Goal: Task Accomplishment & Management: Manage account settings

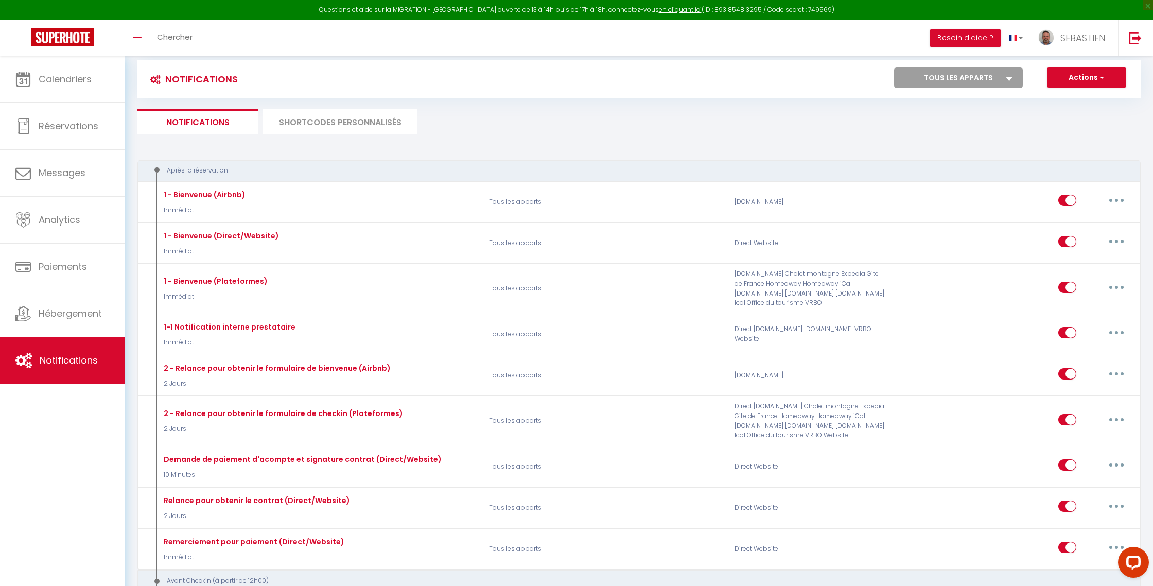
scroll to position [9, 0]
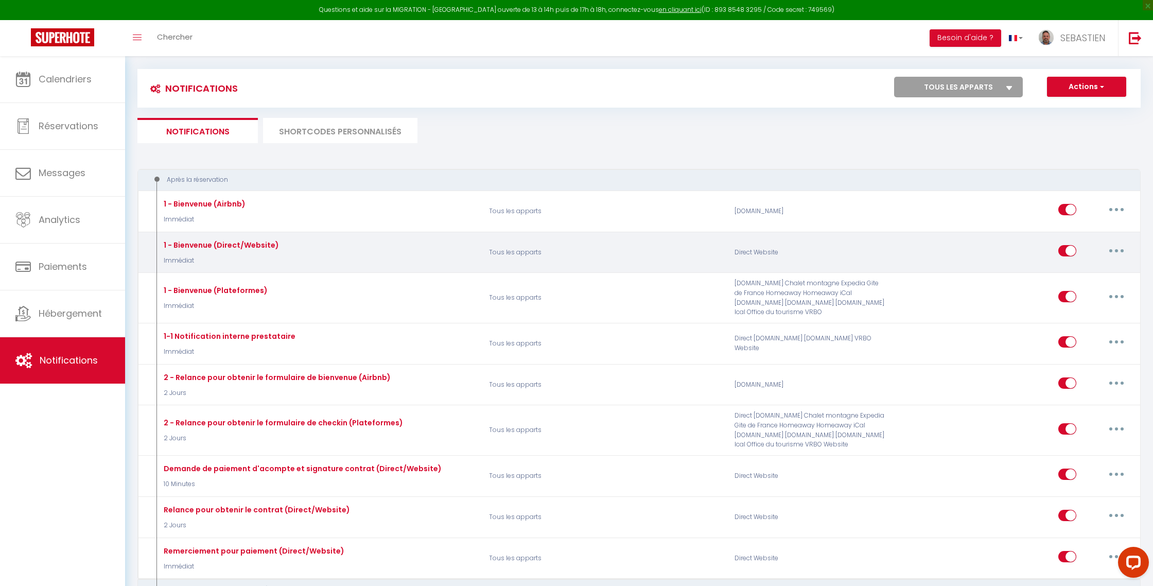
click at [1118, 250] on icon "button" at bounding box center [1116, 250] width 3 height 3
click at [1074, 273] on link "Editer" at bounding box center [1090, 275] width 76 height 18
type input "1 - Bienvenue (Direct/Website)"
select select "Immédiat"
select select "if_booking_is_paid"
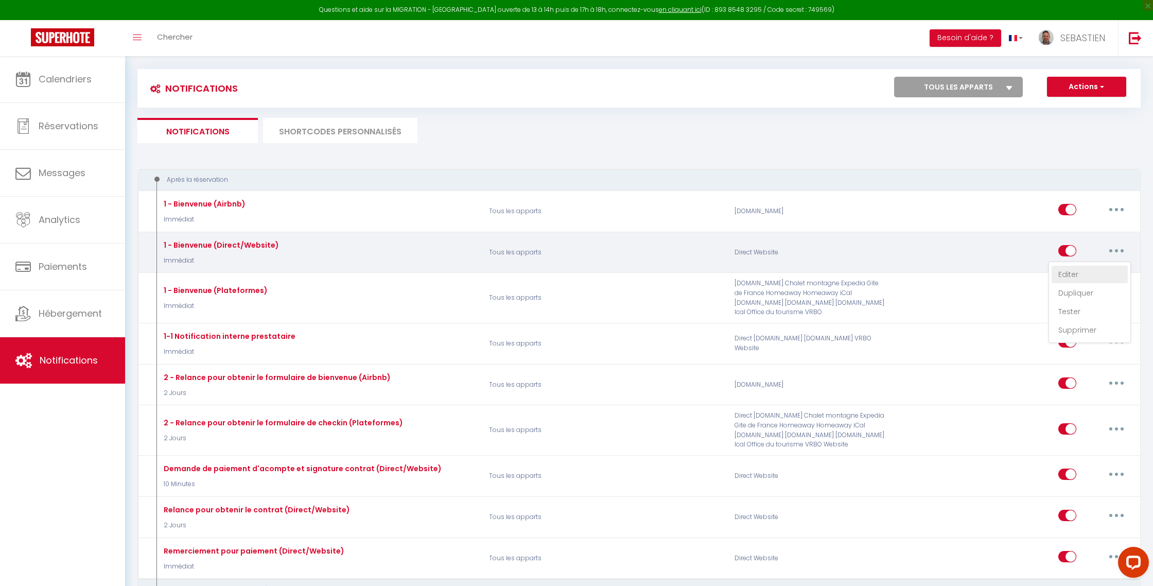
checkbox input "true"
checkbox input "false"
radio input "true"
type input "Bienvenue à [RENTAL:NAME],[GUEST:FIRST_NAME] [GUEST:NAME]"
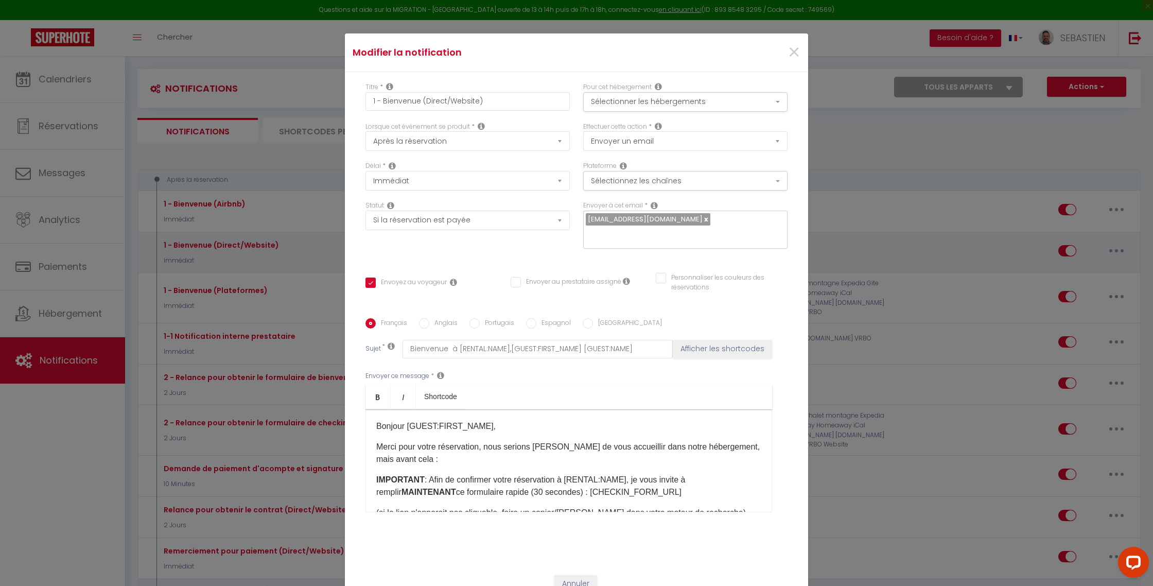
scroll to position [147, 0]
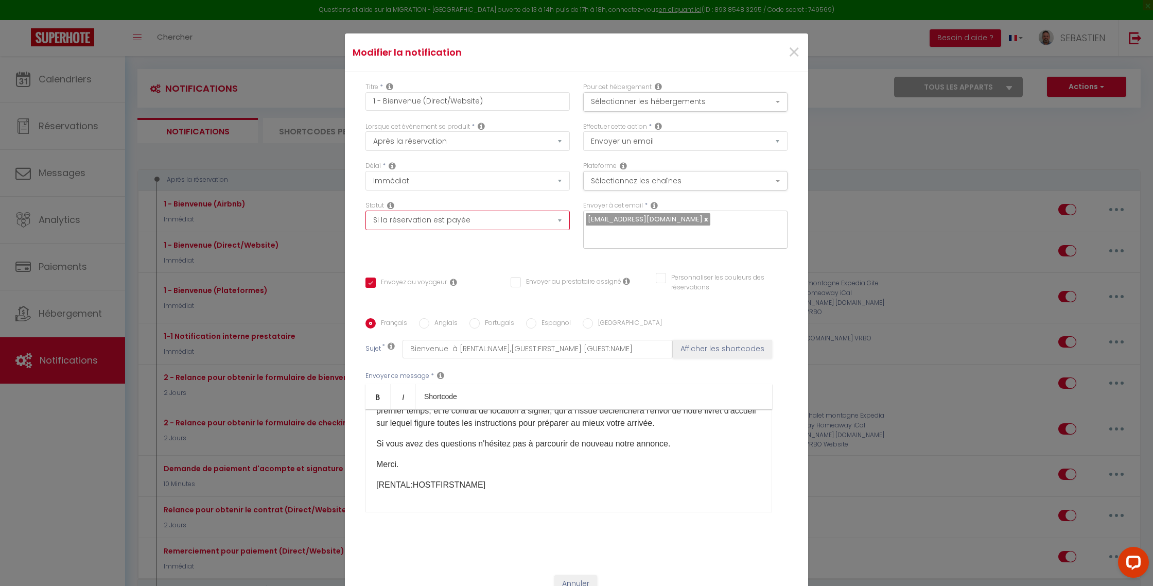
click at [560, 211] on select "Aucun Si la réservation est payée Si réservation non payée Si la caution a été …" at bounding box center [468, 221] width 204 height 20
select select
checkbox input "true"
checkbox input "false"
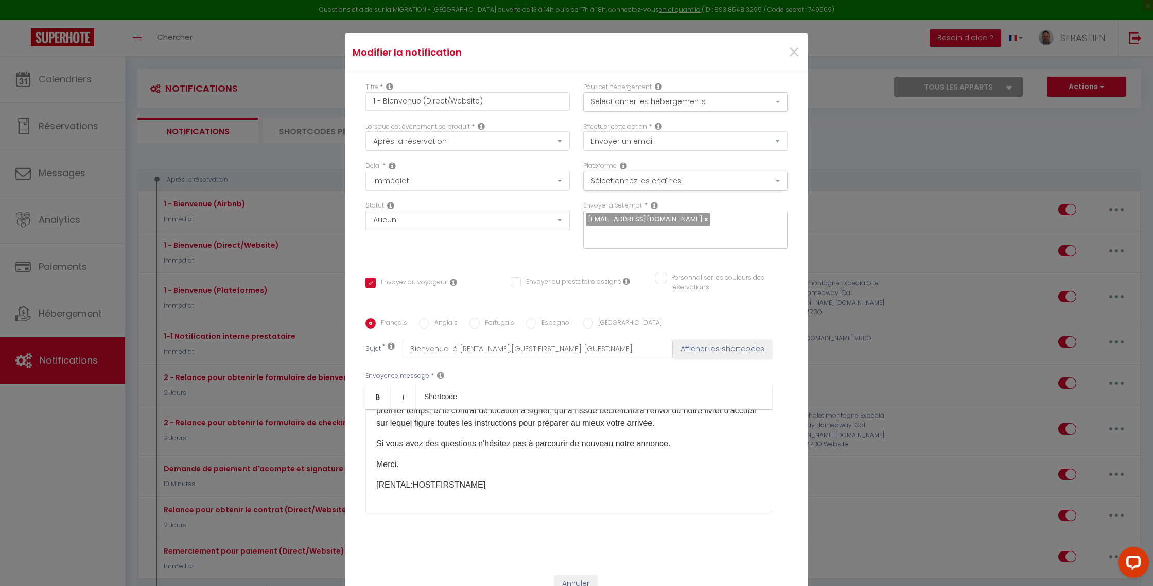
checkbox input "true"
checkbox input "false"
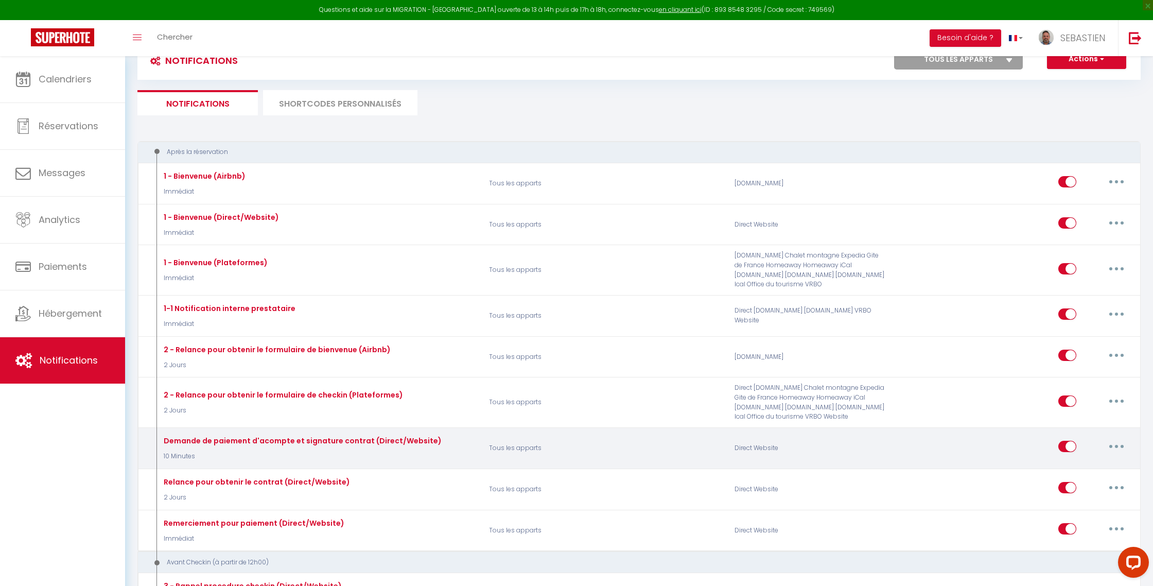
scroll to position [42, 0]
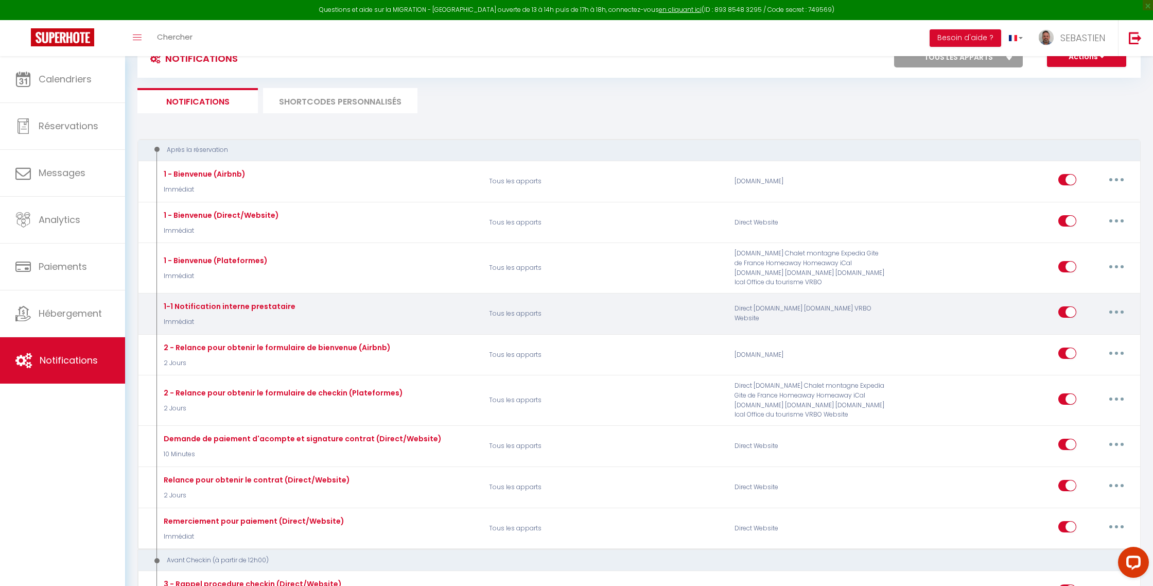
click at [1125, 310] on button "button" at bounding box center [1116, 312] width 29 height 16
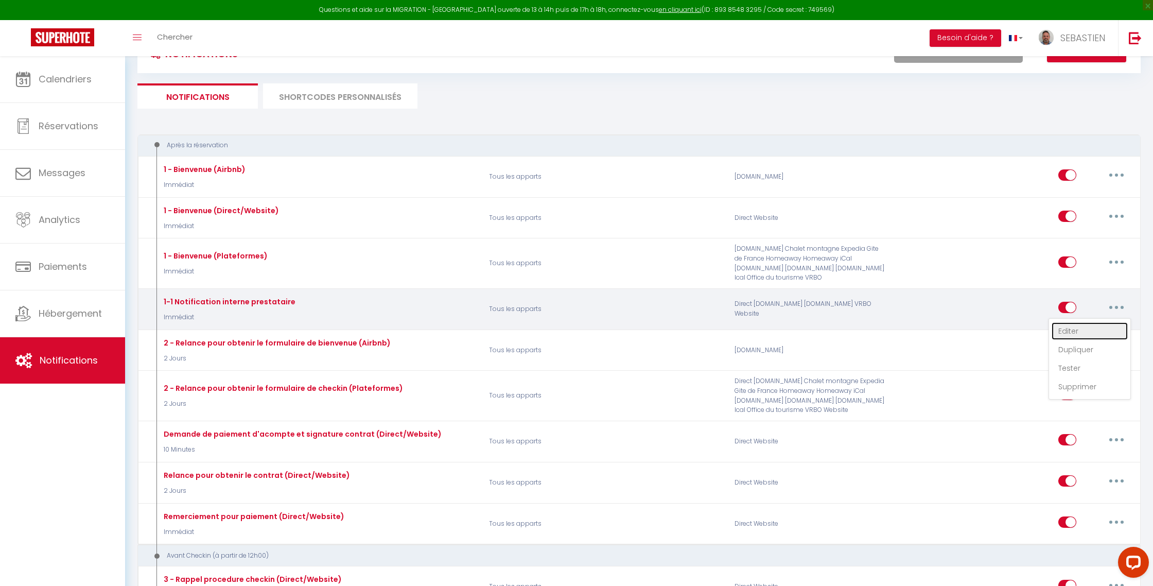
click at [1082, 332] on link "Editer" at bounding box center [1090, 331] width 76 height 18
type input "1-1 Notification interne prestataire"
select select "Immédiat"
select select "if_booking_is_paid"
checkbox input "false"
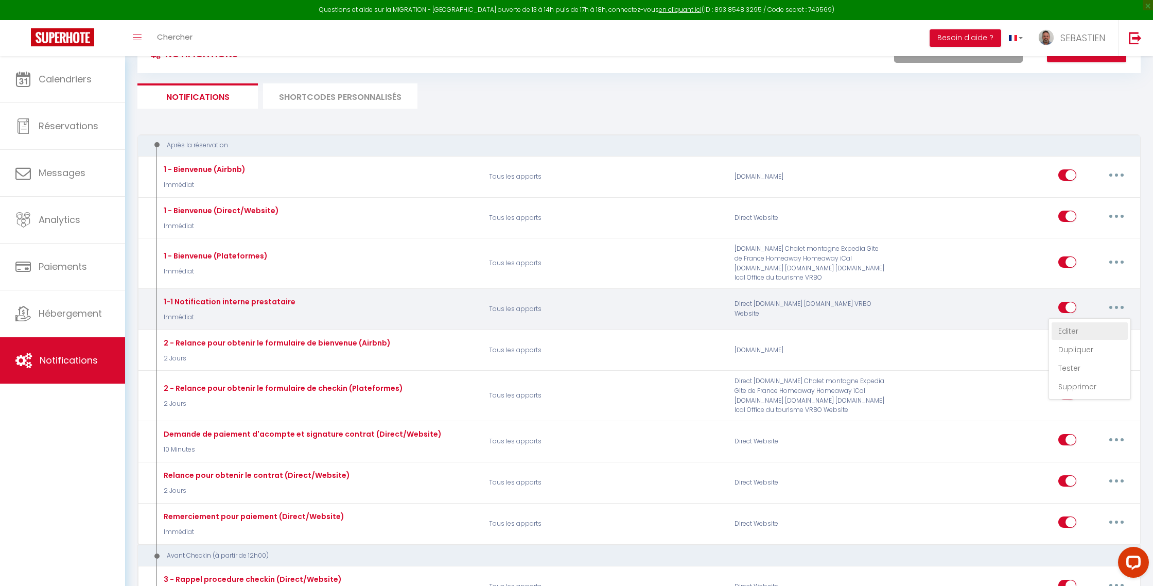
checkbox input "true"
checkbox input "false"
radio input "true"
type input "Nouvelle réservation - [RENTAL:NAME] - [GUEST:NAME] - [CHECKING:DD-MM-YYYY] au …"
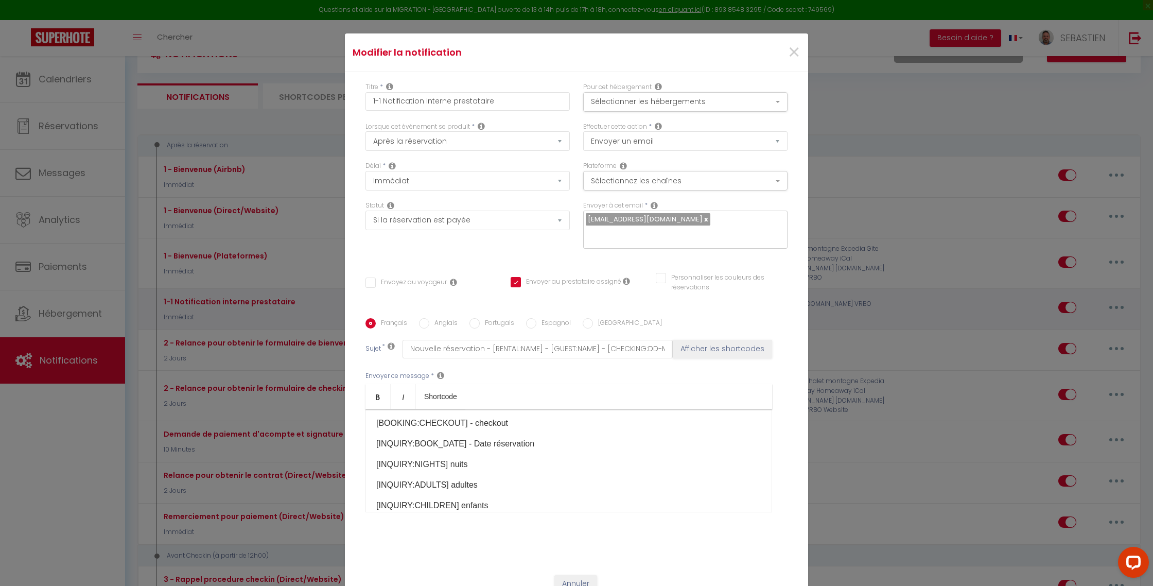
scroll to position [45, 0]
click at [561, 211] on select "Aucun Si la réservation est payée Si réservation non payée Si la caution a été …" at bounding box center [468, 221] width 204 height 20
select select
checkbox input "false"
checkbox input "true"
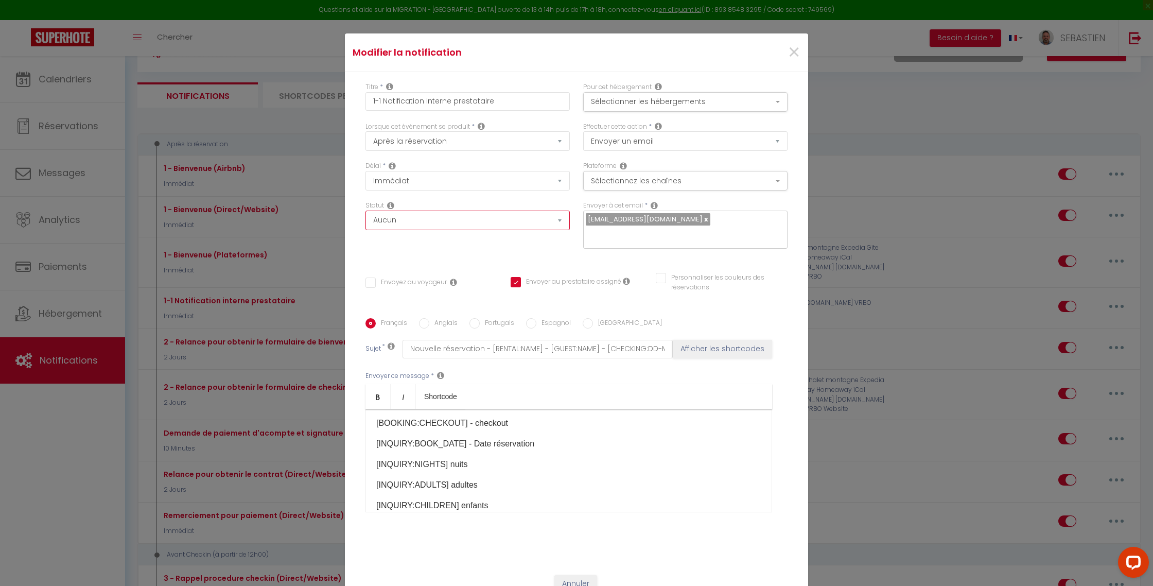
checkbox input "false"
checkbox input "true"
checkbox input "false"
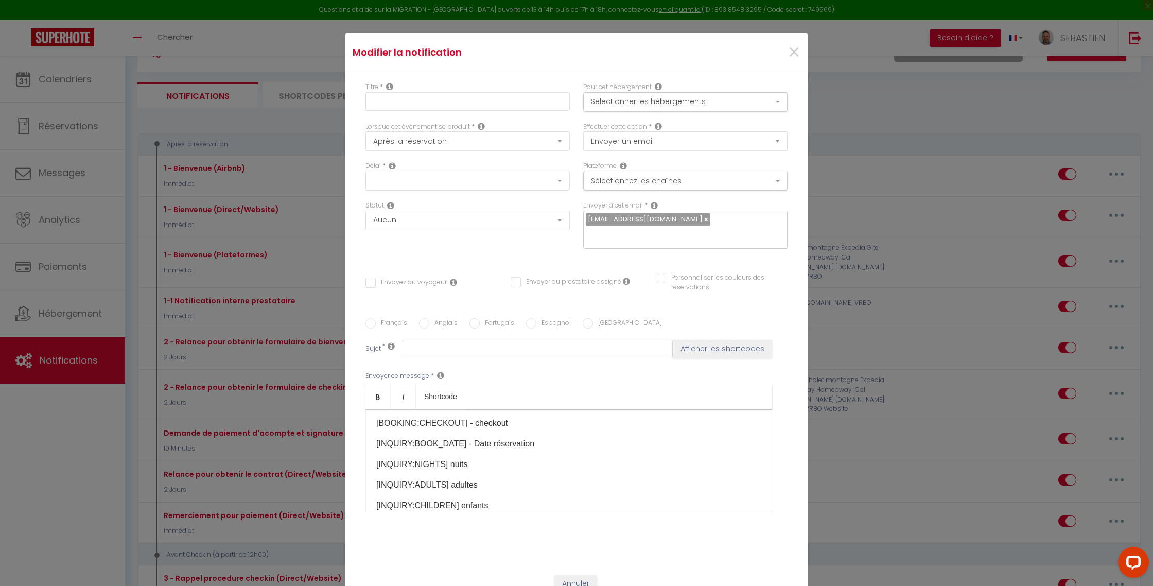
scroll to position [46, 0]
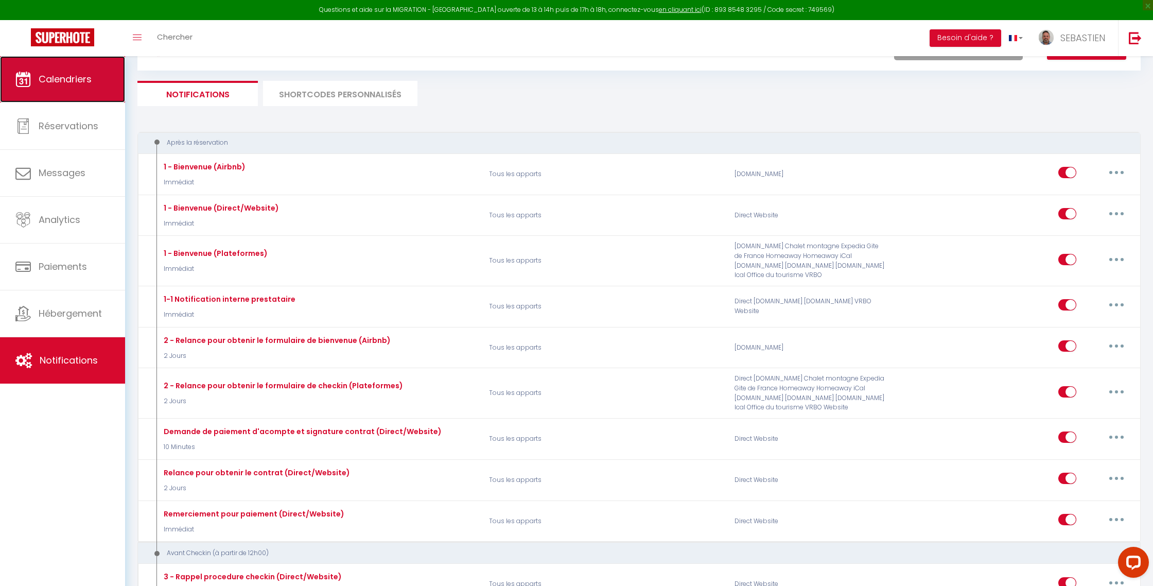
click at [70, 88] on link "Calendriers" at bounding box center [62, 79] width 125 height 46
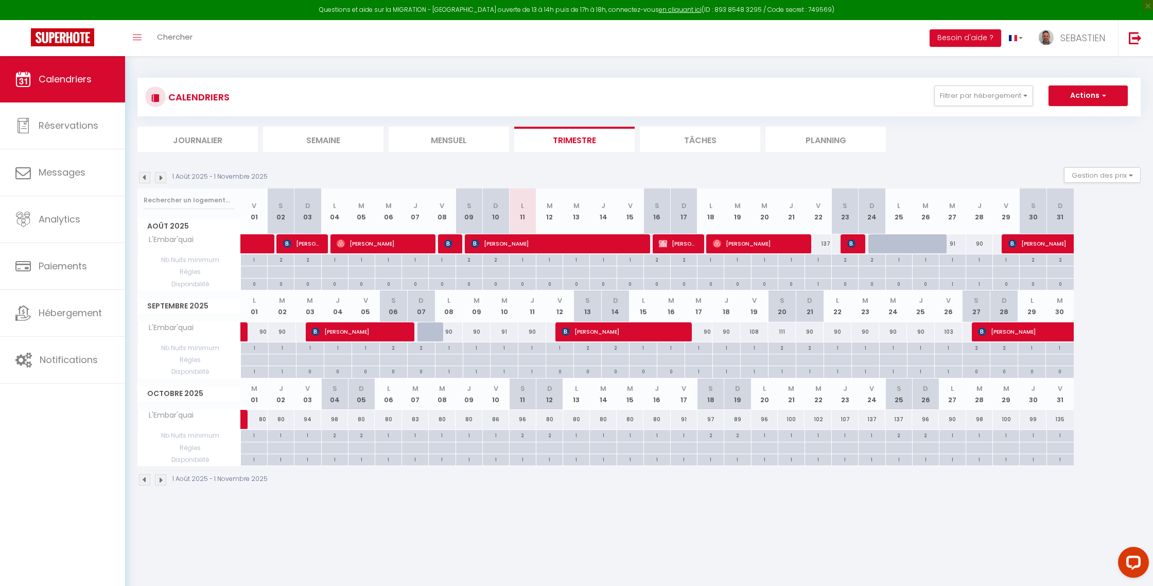
scroll to position [21, 0]
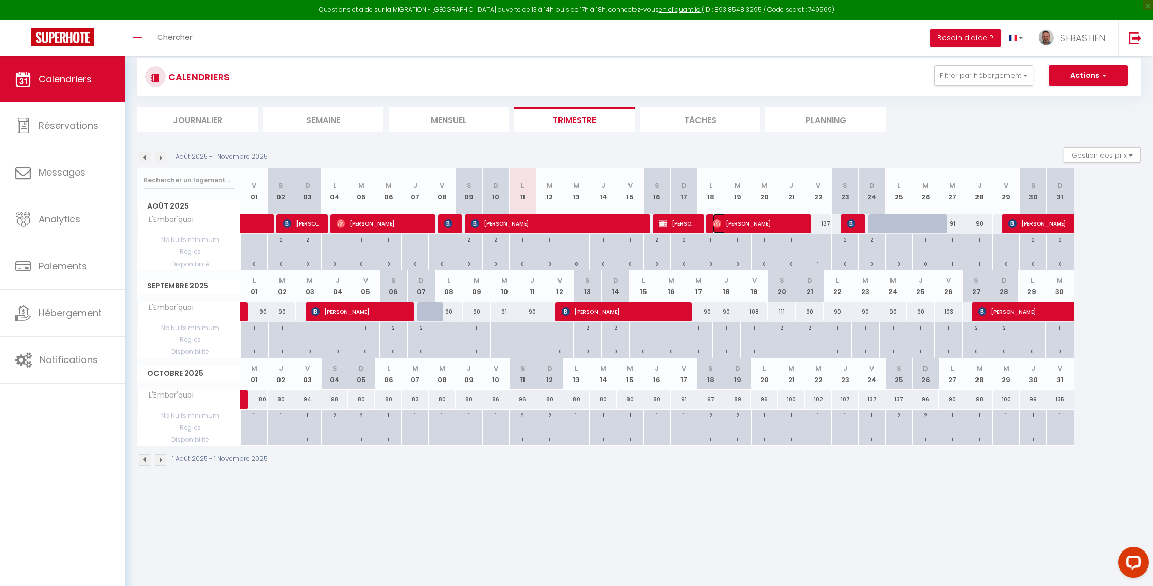
click at [757, 226] on span "[PERSON_NAME]" at bounding box center [757, 224] width 89 height 20
select select "OK"
select select "0"
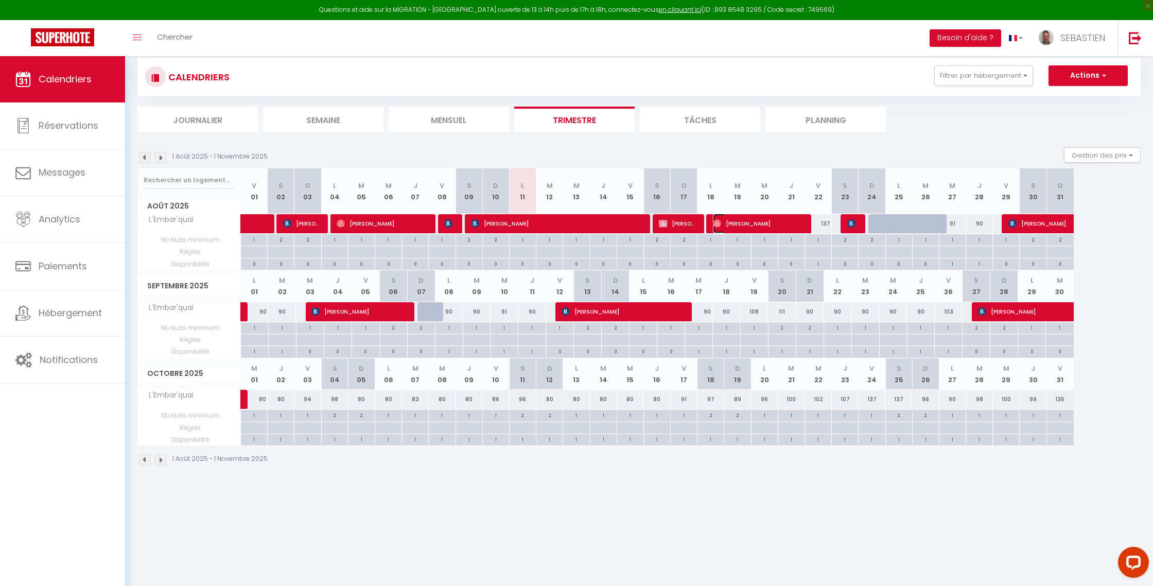
select select "1"
select select
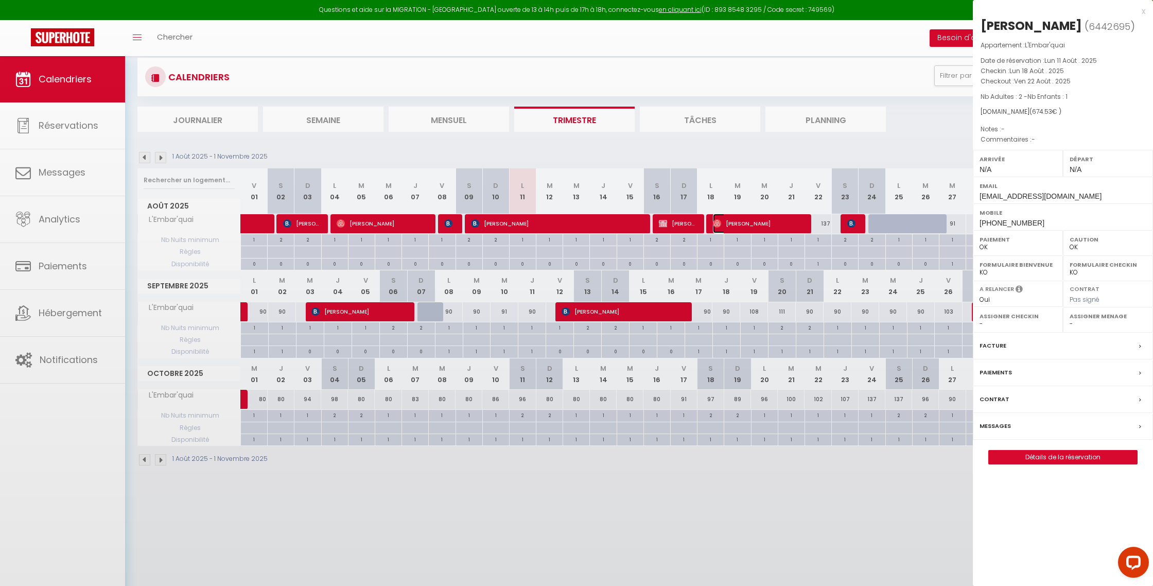
select select "41416"
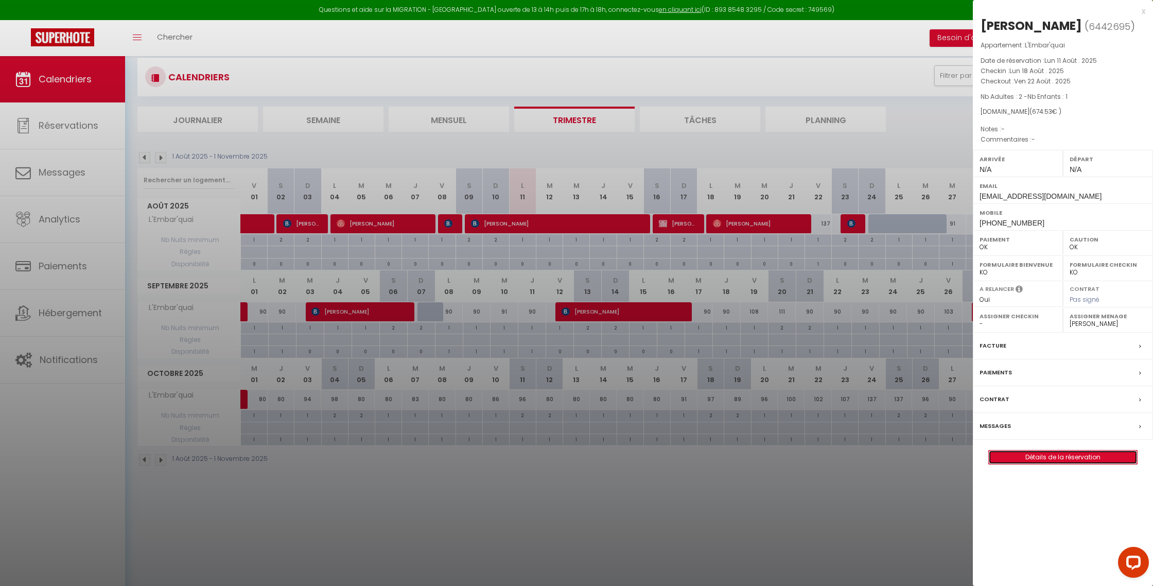
click at [1058, 459] on link "Détails de la réservation" at bounding box center [1063, 457] width 148 height 13
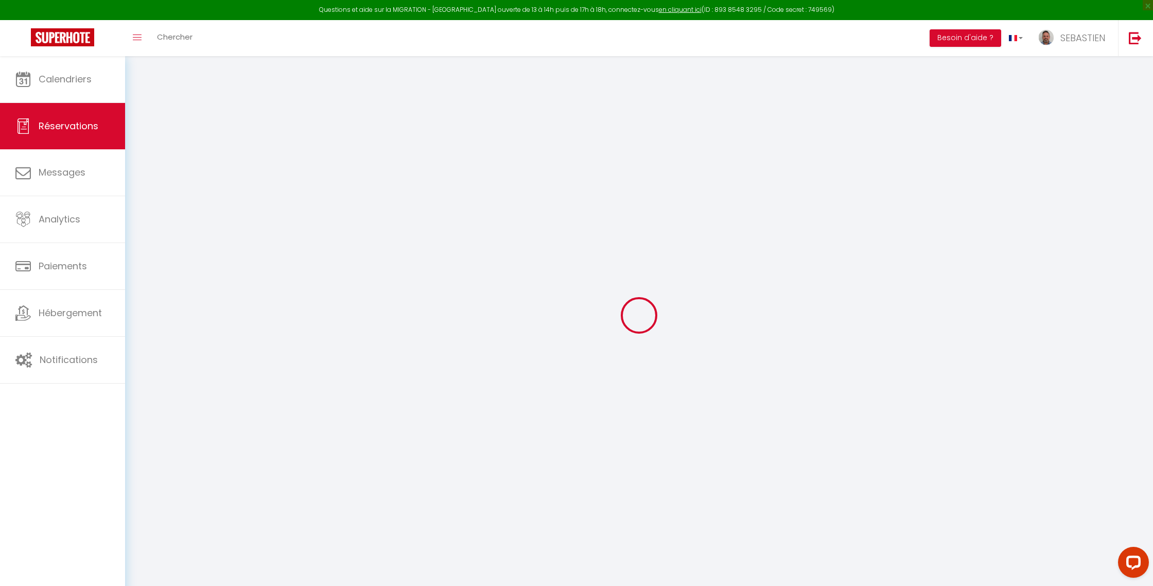
type input "[PERSON_NAME]"
type input "Leuvrey"
type input "[EMAIL_ADDRESS][DOMAIN_NAME]"
type input "[PHONE_NUMBER]"
select select
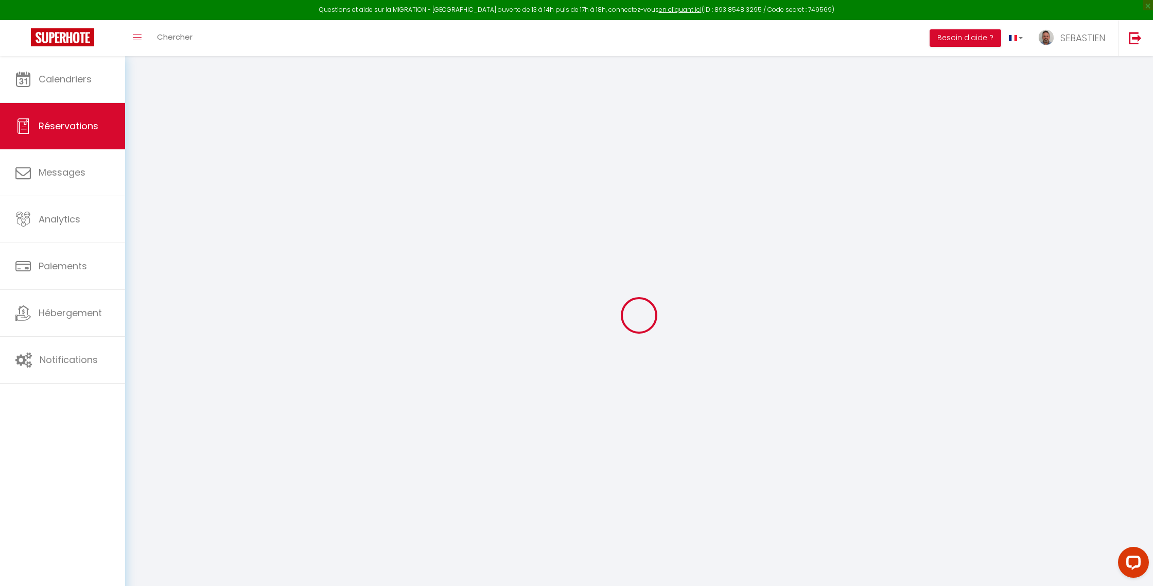
type input "92.86"
select select "61904"
select select "1"
select select
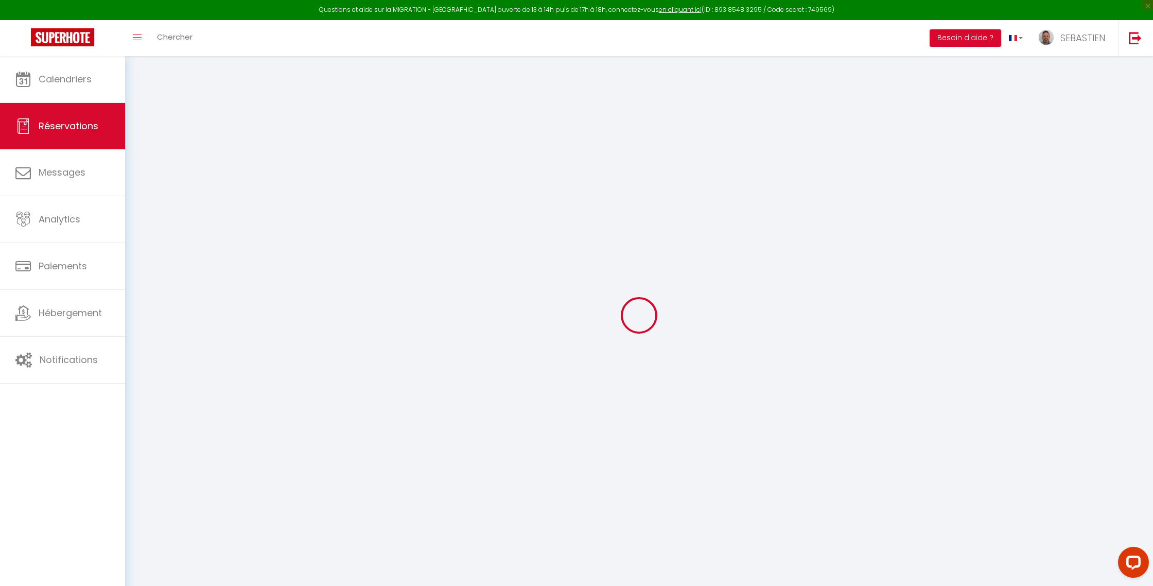
type input "2"
type input "1"
select select "12"
select select
type input "609"
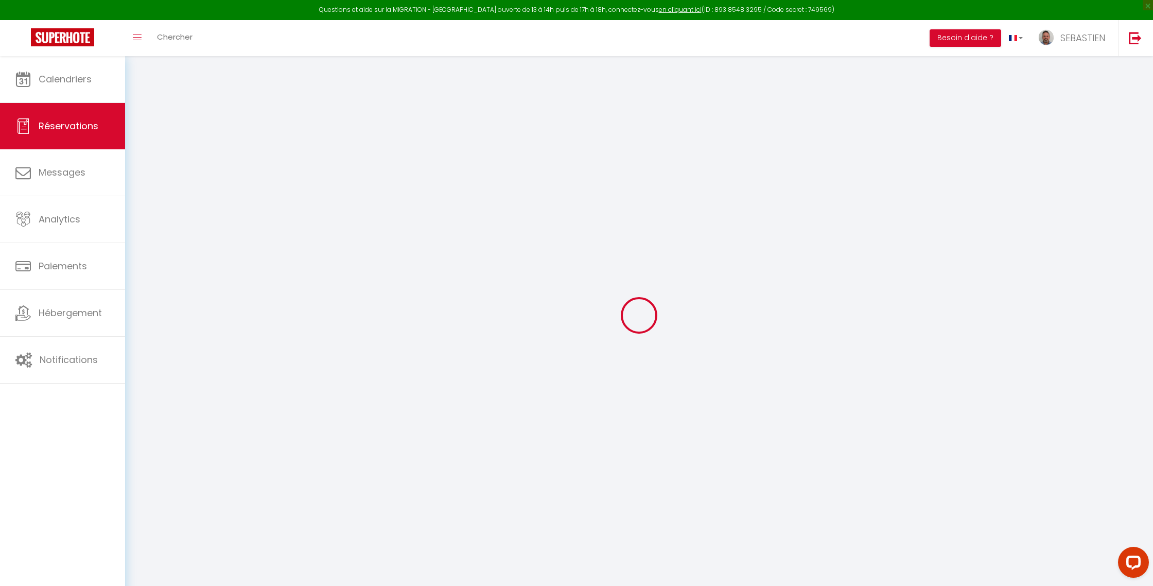
checkbox input "false"
type input "143.11"
select select "1"
type input "0"
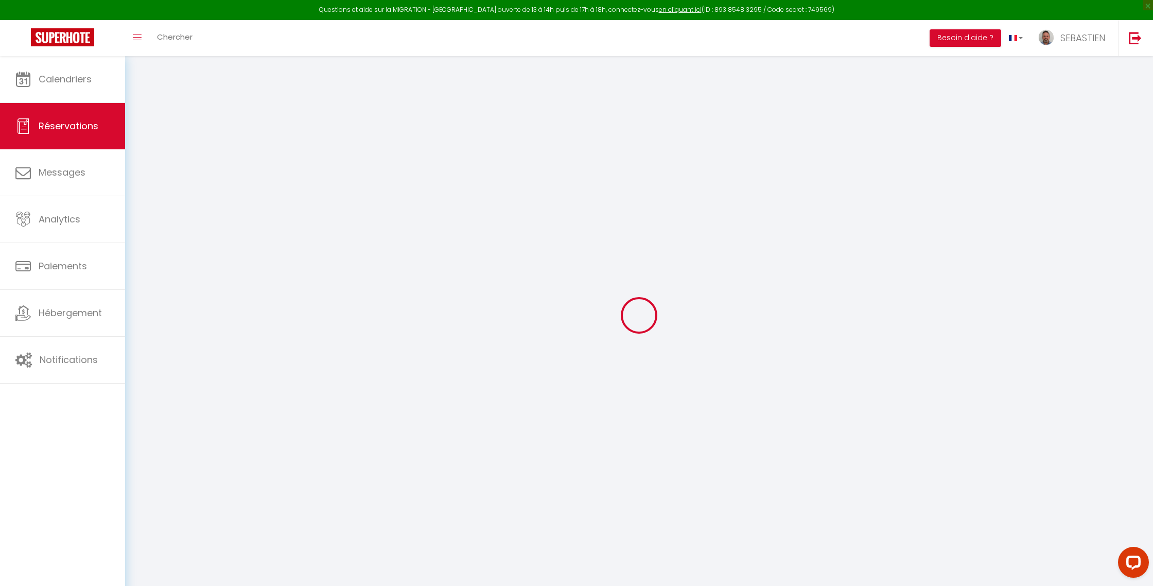
type input "0"
select select
select select "15"
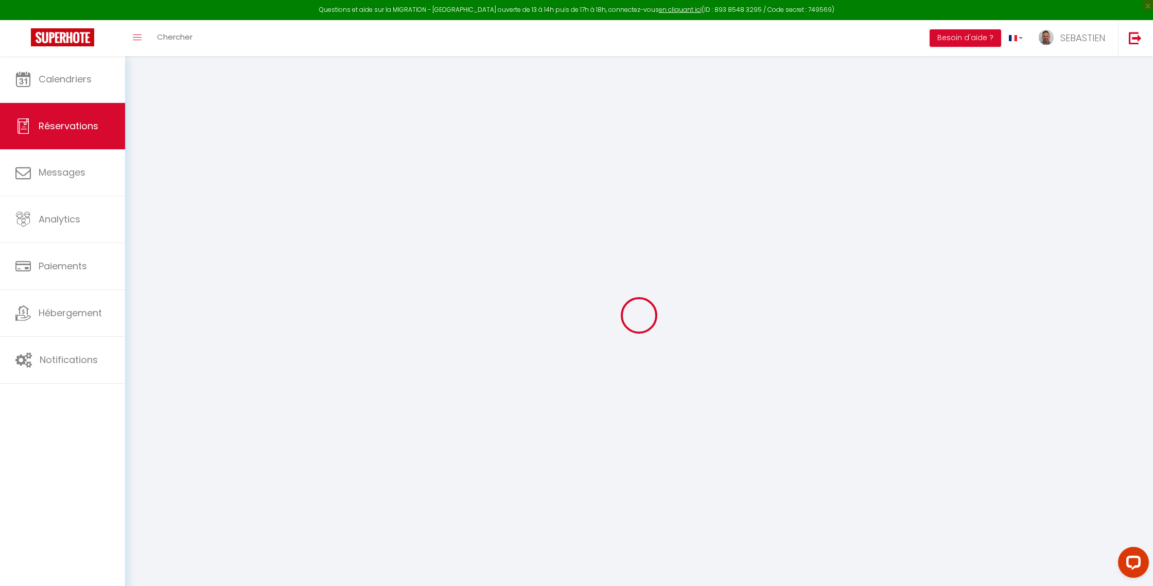
checkbox input "false"
select select
checkbox input "false"
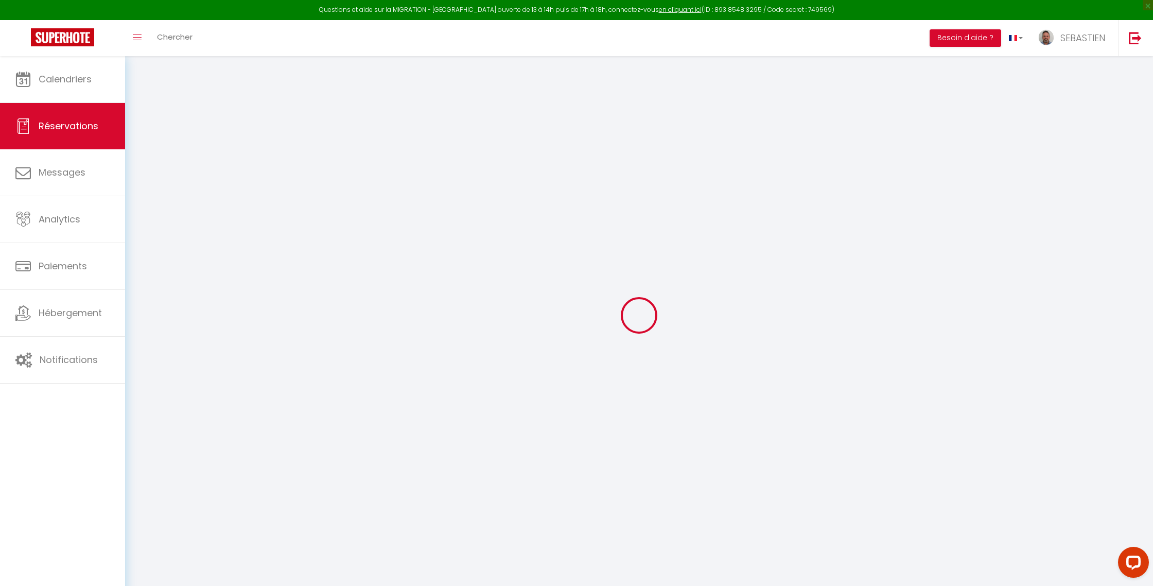
select select
checkbox input "false"
select select
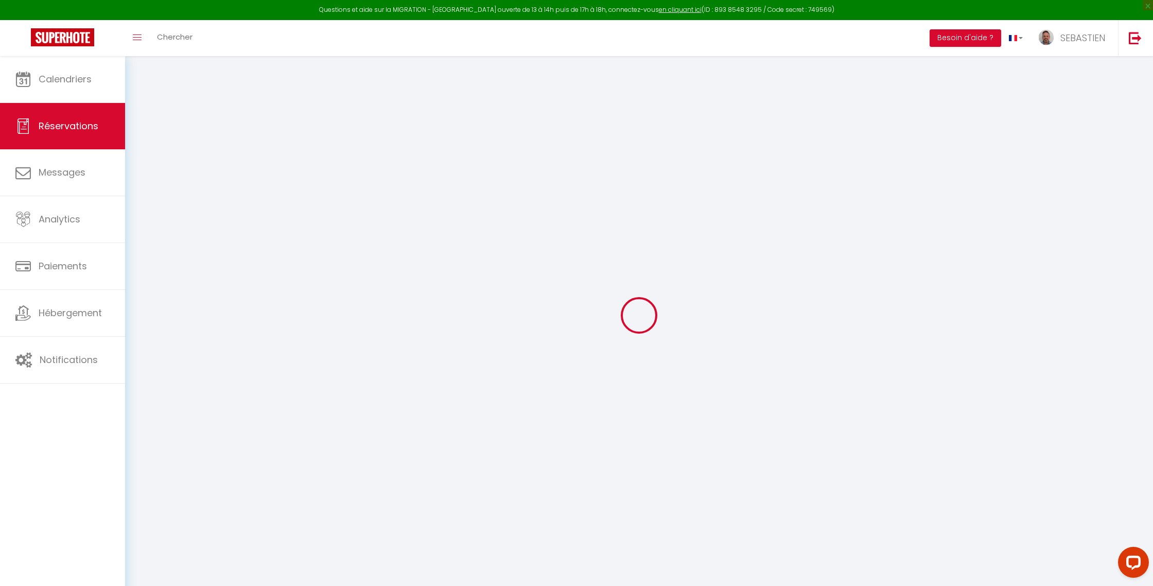
select select
checkbox input "false"
select select
type input "50"
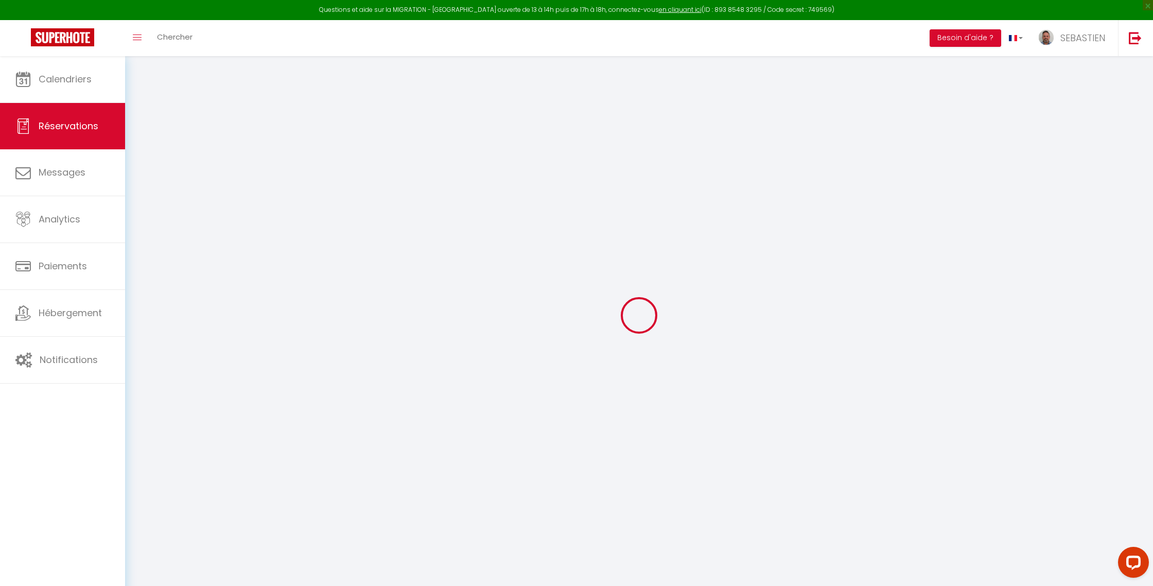
type input "15.53"
select select
checkbox input "false"
select select
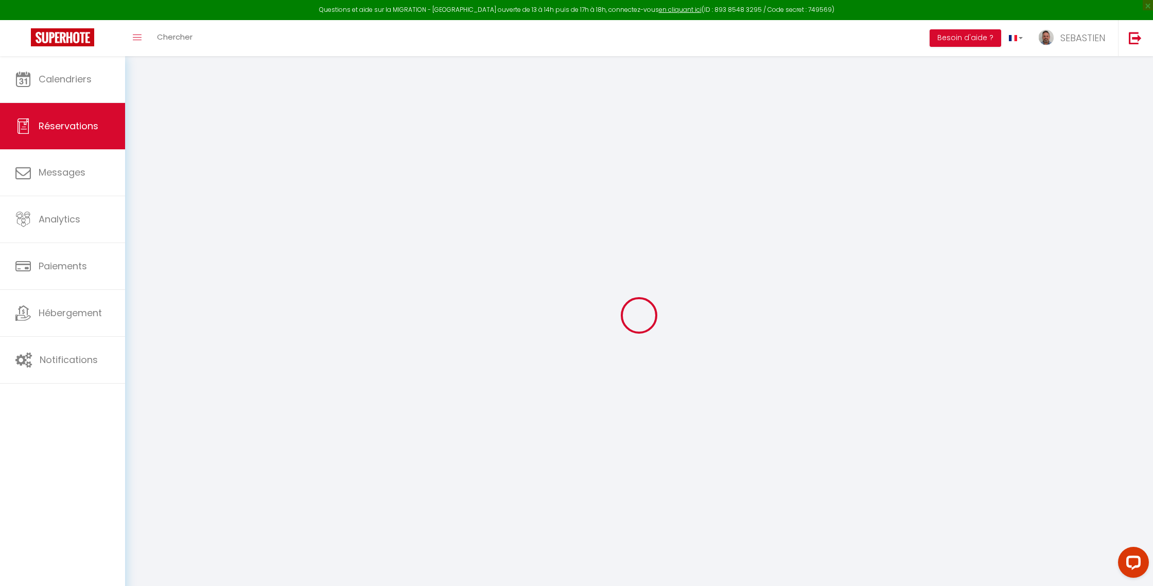
checkbox input "false"
select select
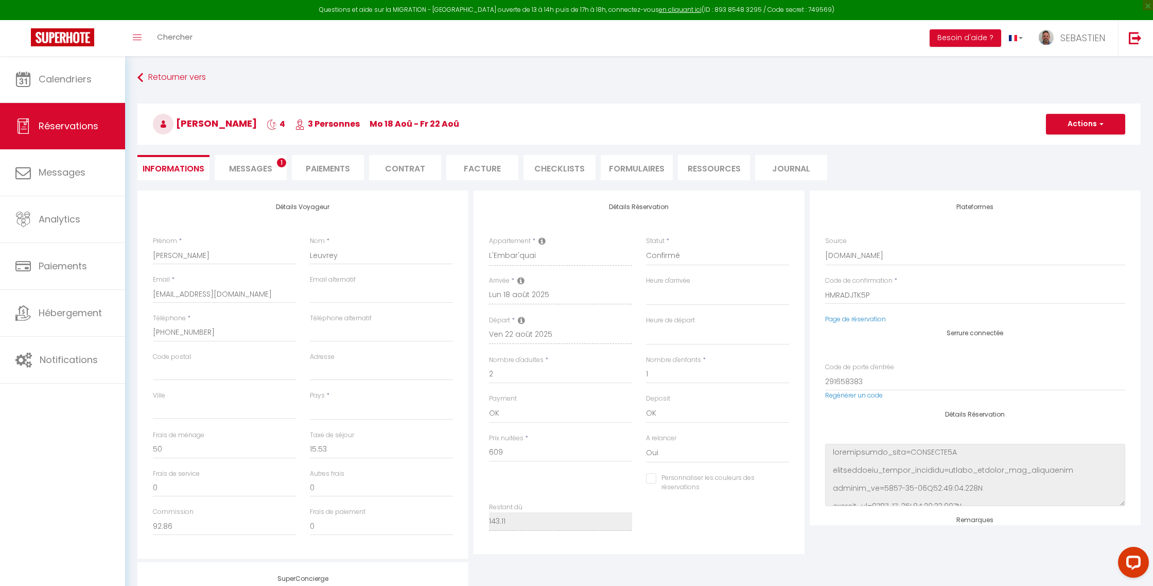
click at [248, 171] on span "Messages" at bounding box center [250, 169] width 43 height 12
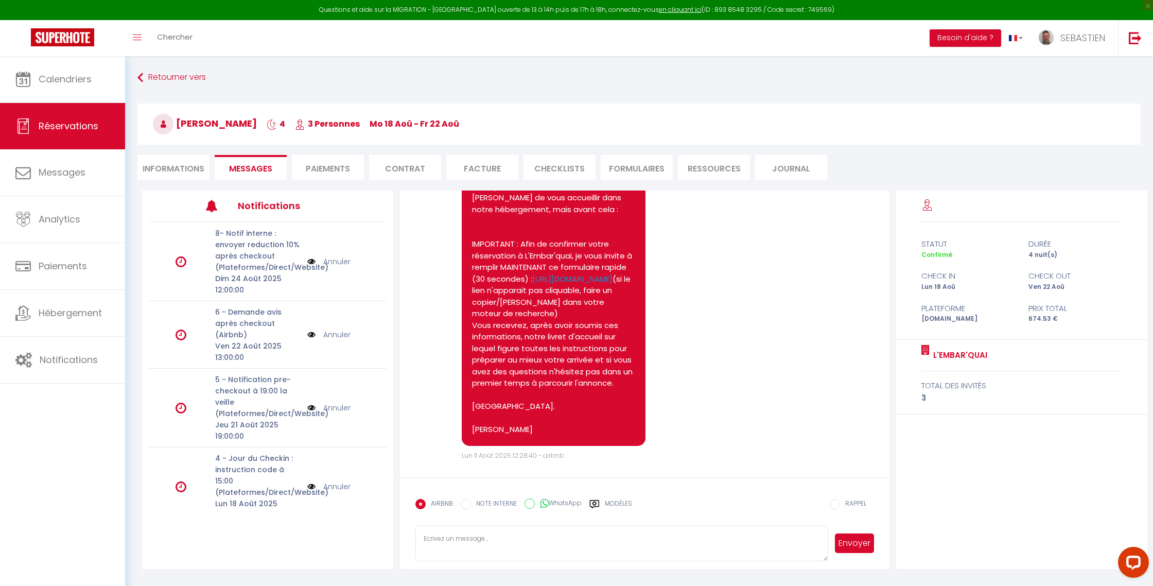
scroll to position [111, 0]
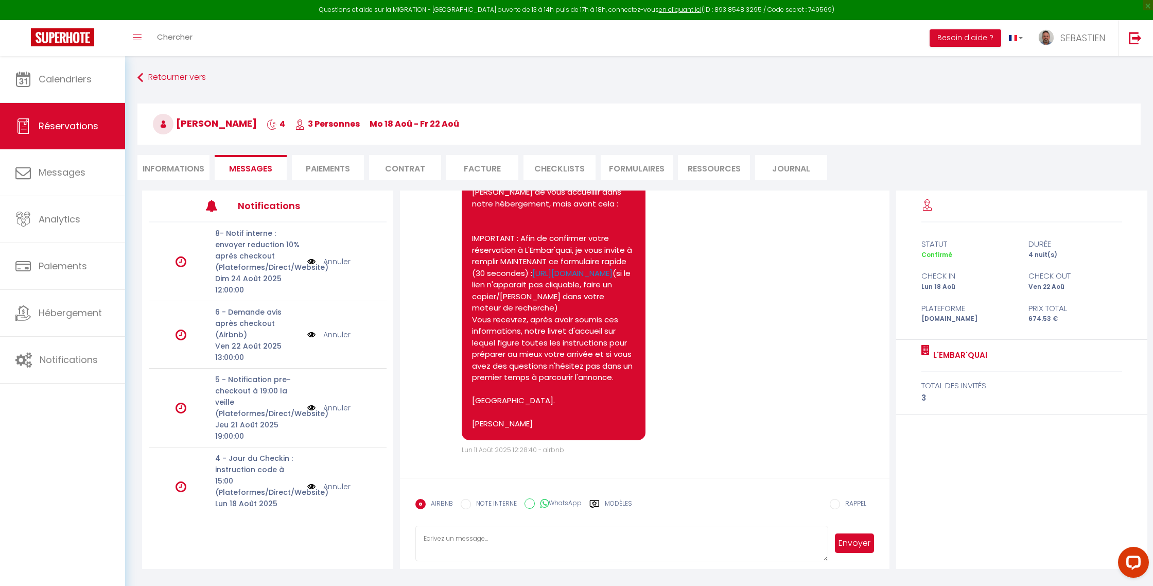
click at [156, 166] on li "Informations" at bounding box center [173, 167] width 72 height 25
select select
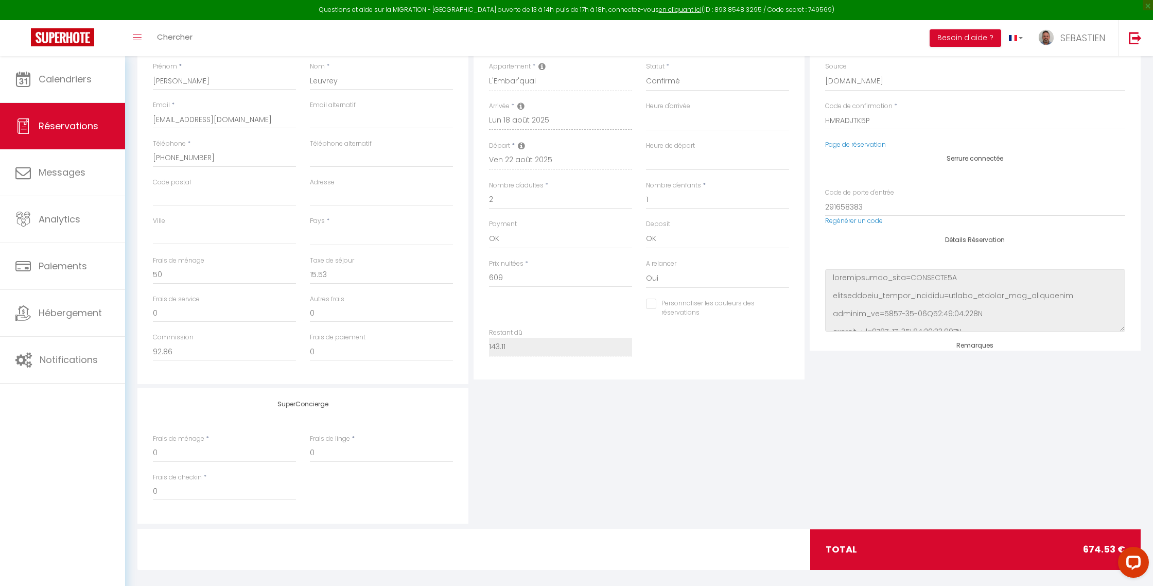
scroll to position [184, 0]
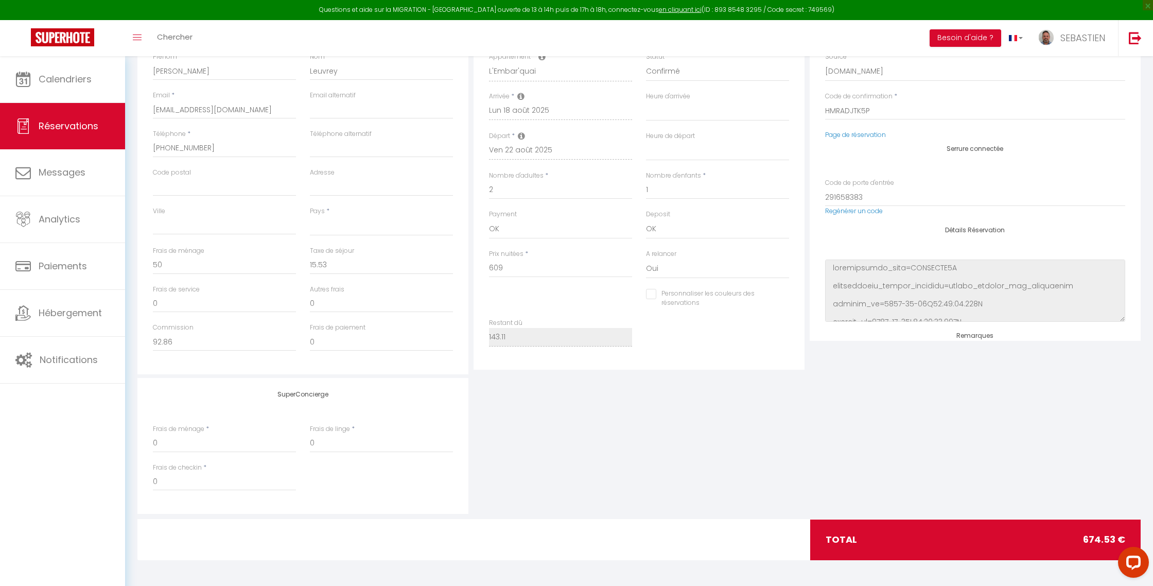
select select
checkbox input "false"
select select
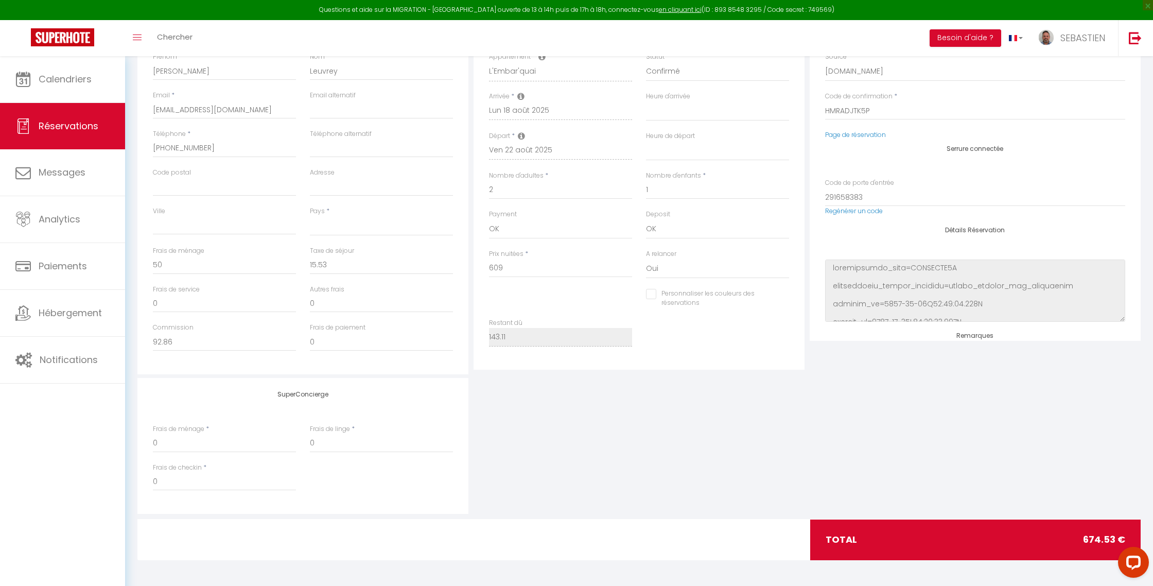
select select
checkbox input "false"
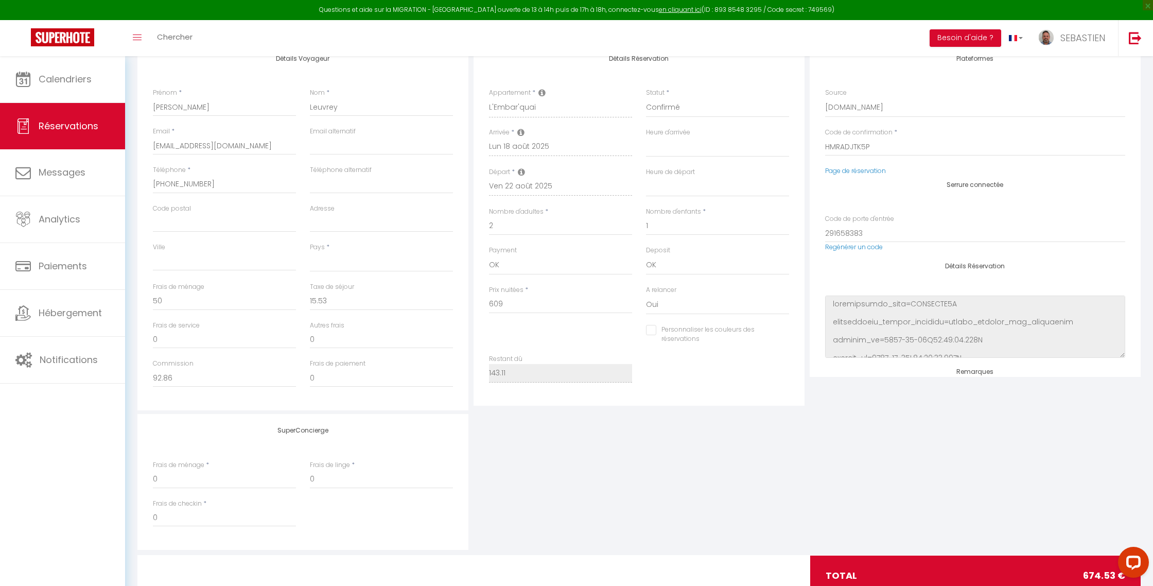
scroll to position [146, 0]
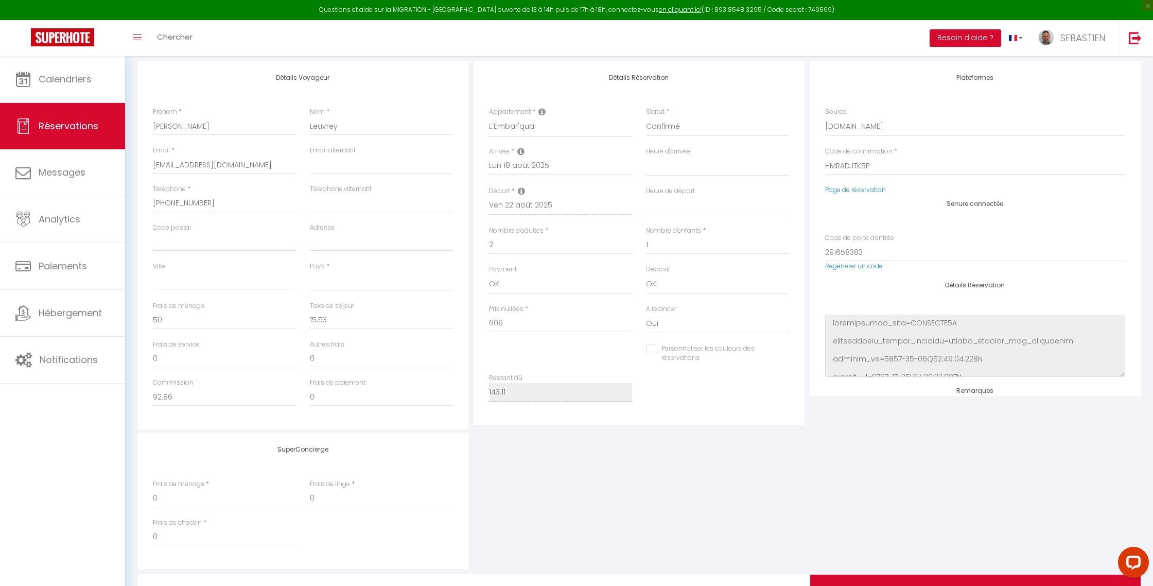
select select
checkbox input "false"
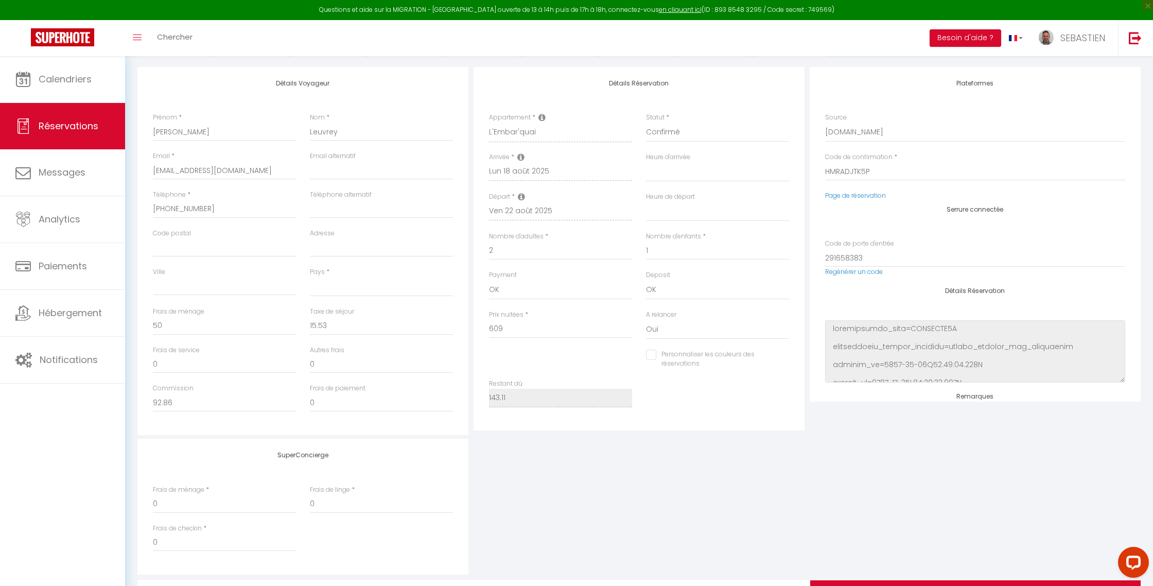
select select
checkbox input "false"
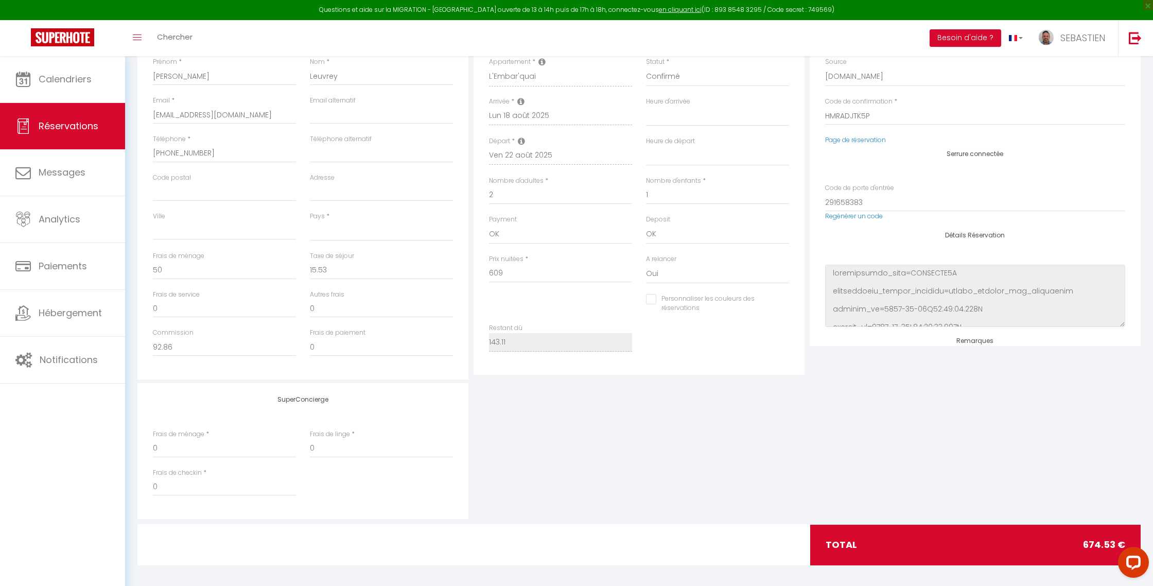
scroll to position [180, 0]
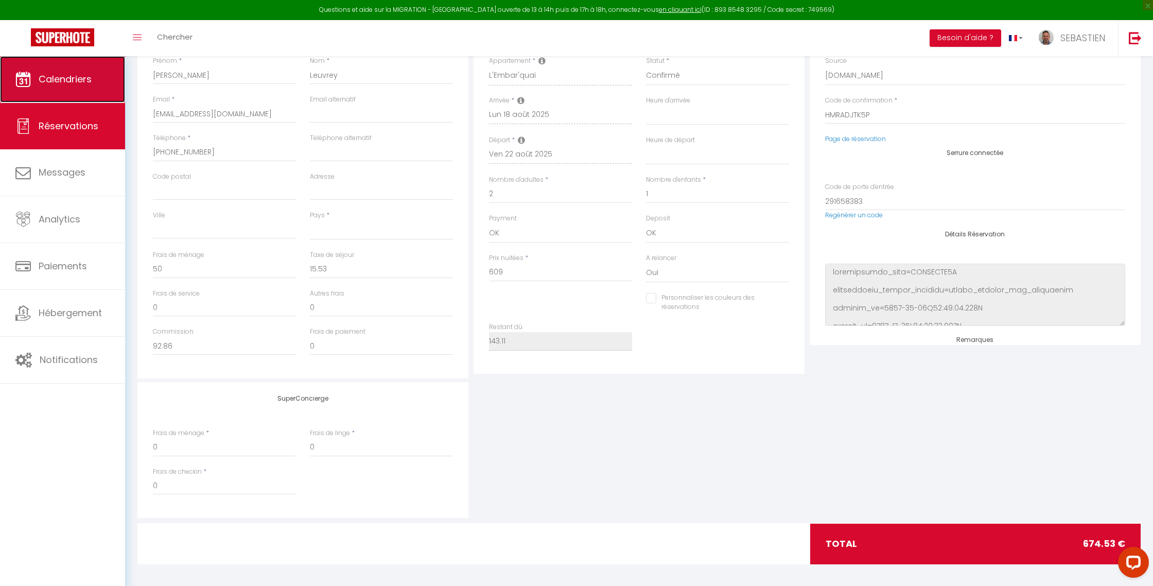
click at [88, 77] on span "Calendriers" at bounding box center [65, 79] width 53 height 13
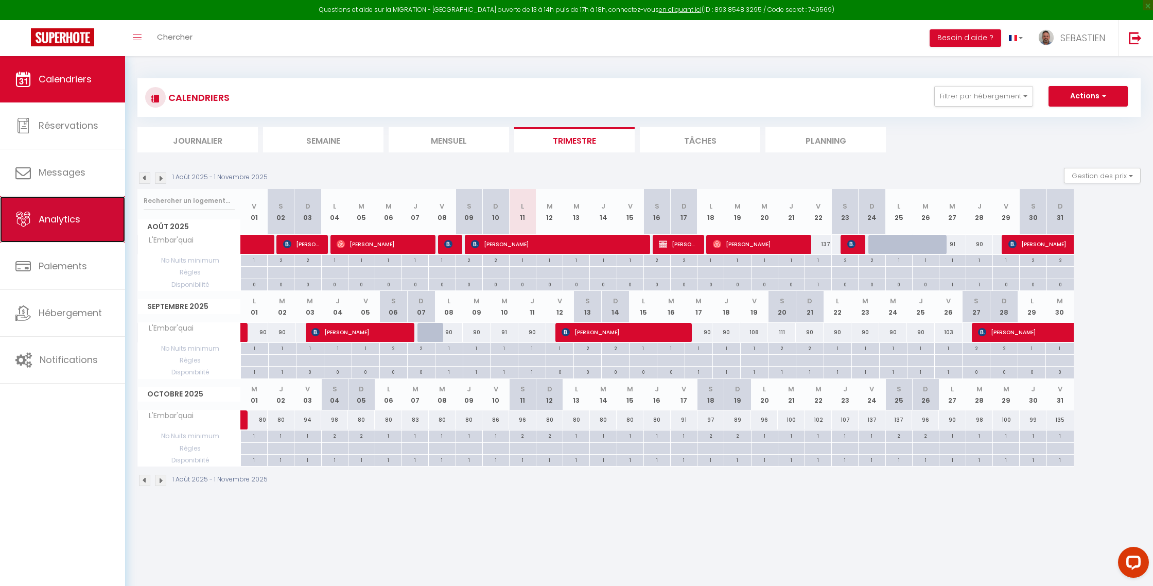
click at [45, 213] on span "Analytics" at bounding box center [60, 219] width 42 height 13
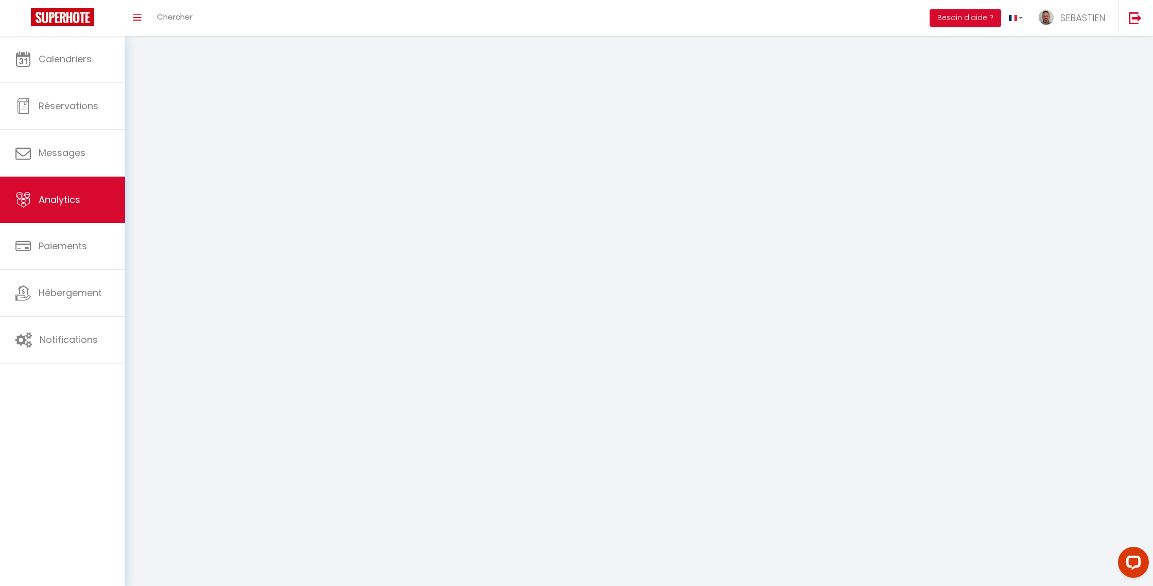
select select "2025"
select select "8"
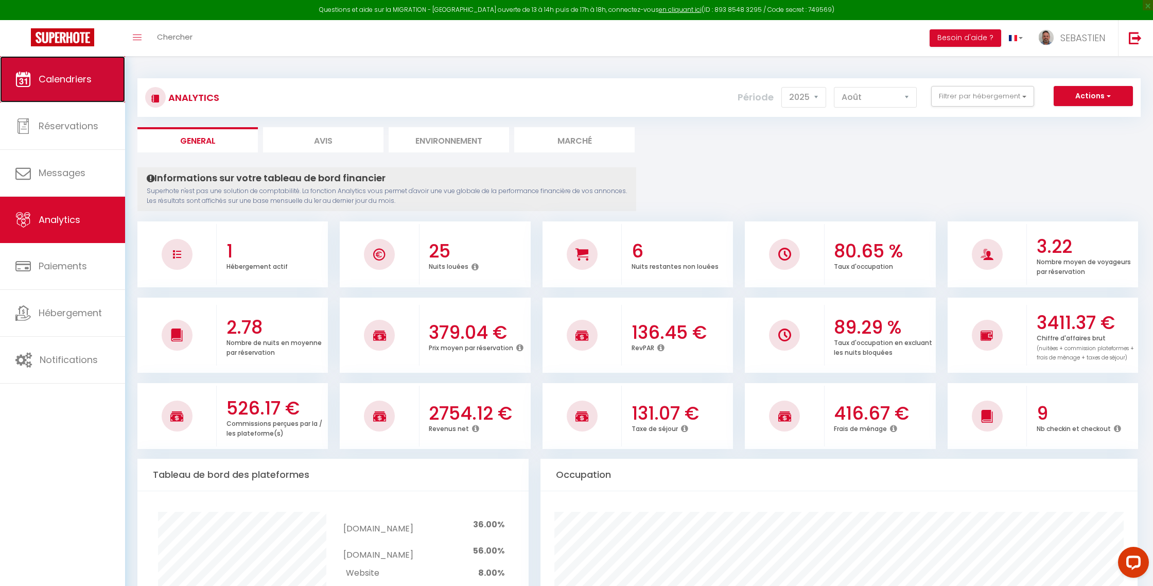
click at [83, 95] on link "Calendriers" at bounding box center [62, 79] width 125 height 46
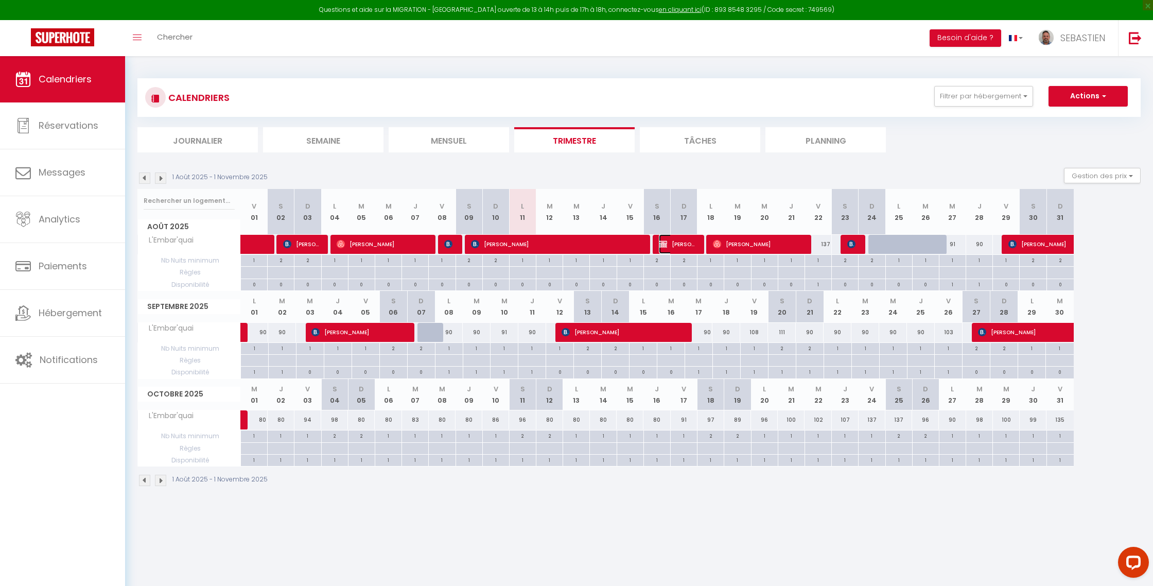
click at [693, 249] on span "[PERSON_NAME]" at bounding box center [677, 244] width 36 height 20
select select "OK"
select select "KO"
select select "1"
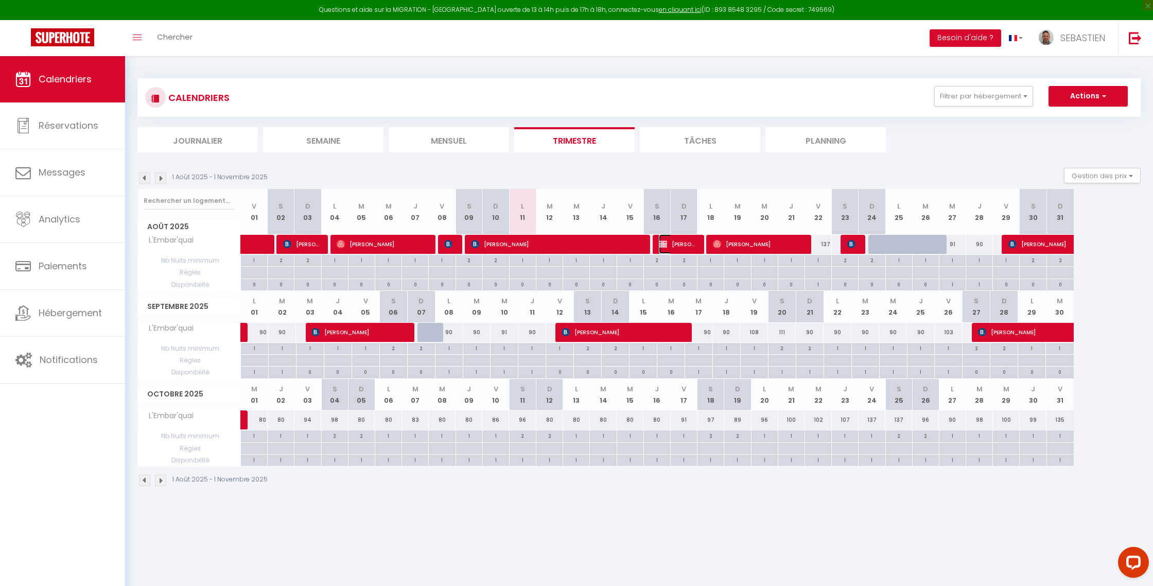
select select "1"
select select
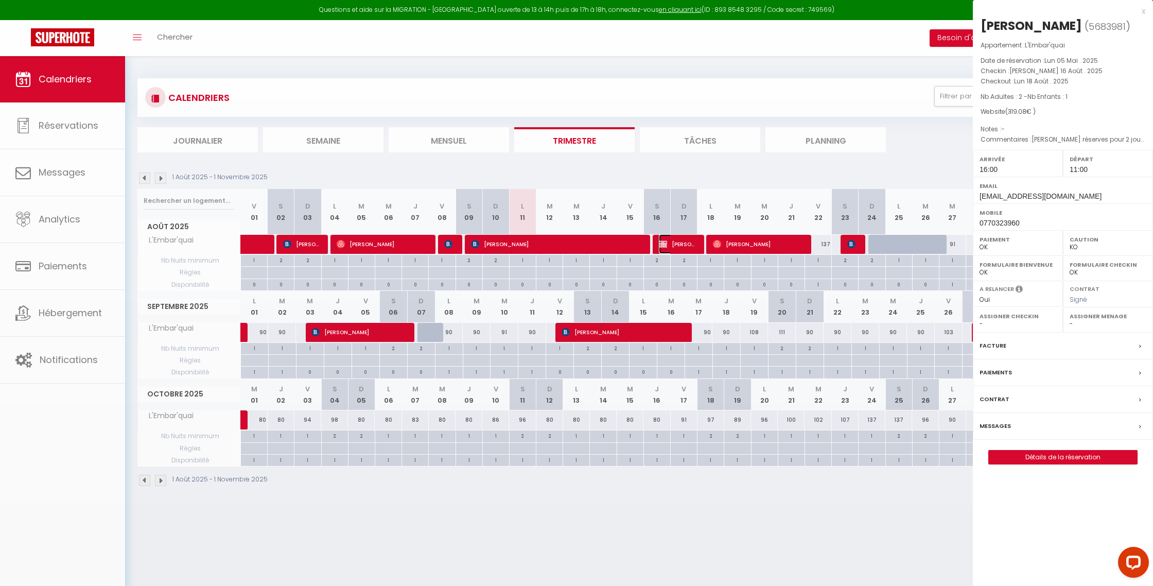
select select "41416"
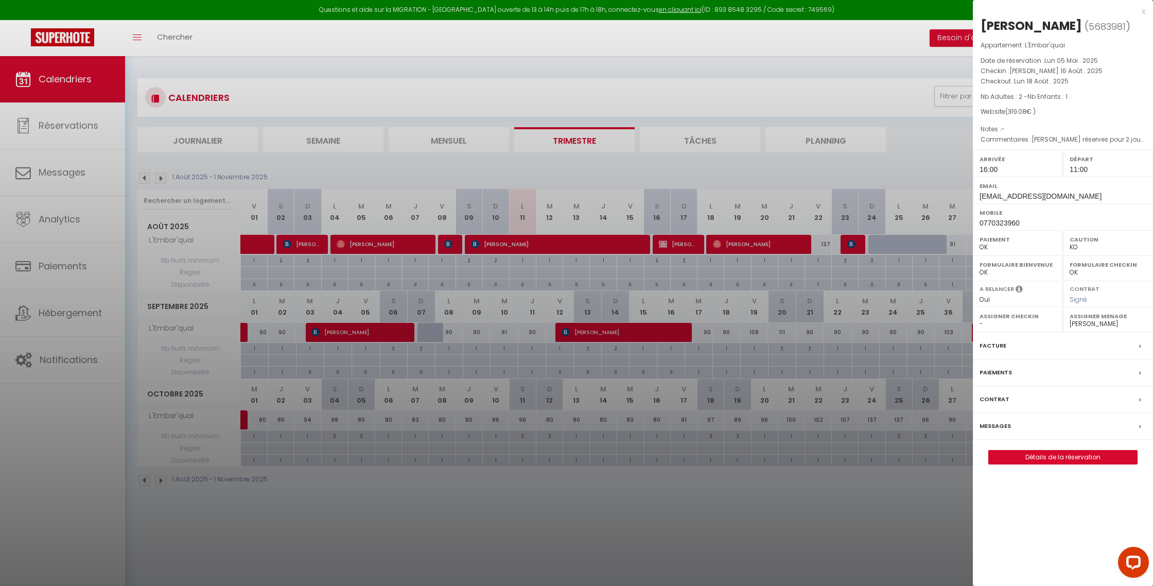
click at [1001, 427] on label "Messages" at bounding box center [995, 426] width 31 height 11
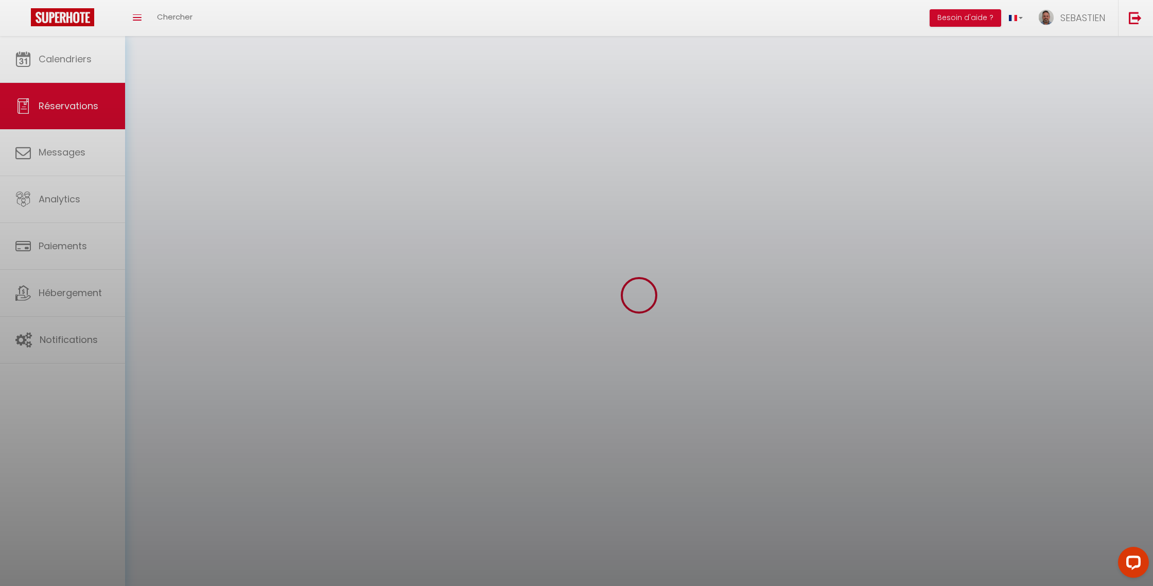
scroll to position [22, 0]
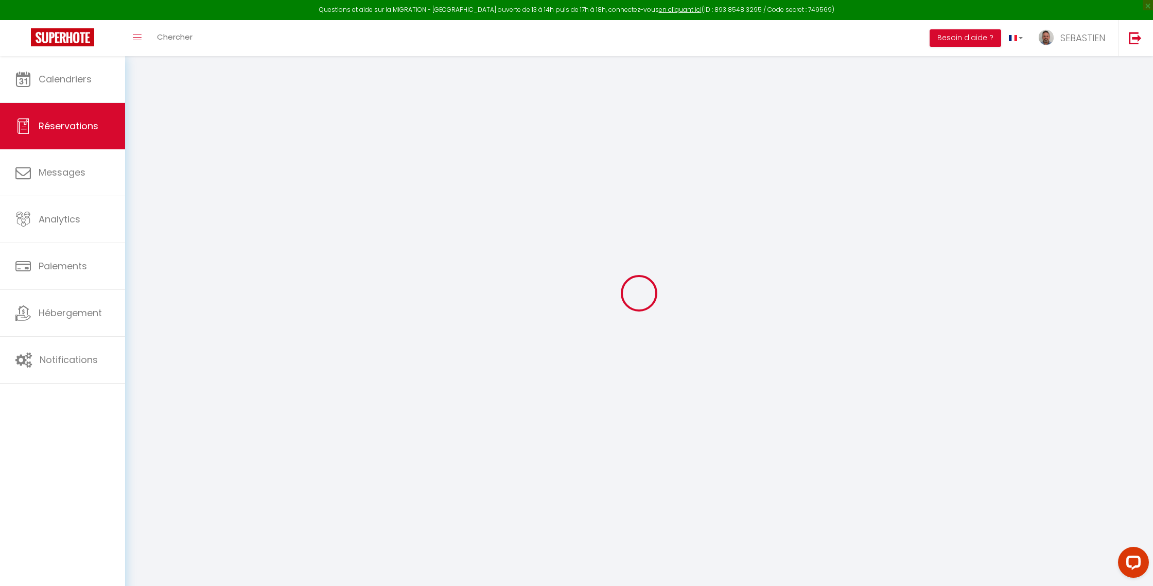
select select
checkbox input "false"
type textarea "[PERSON_NAME] réserves pour 2 jours en famille [PERSON_NAME] en famille"
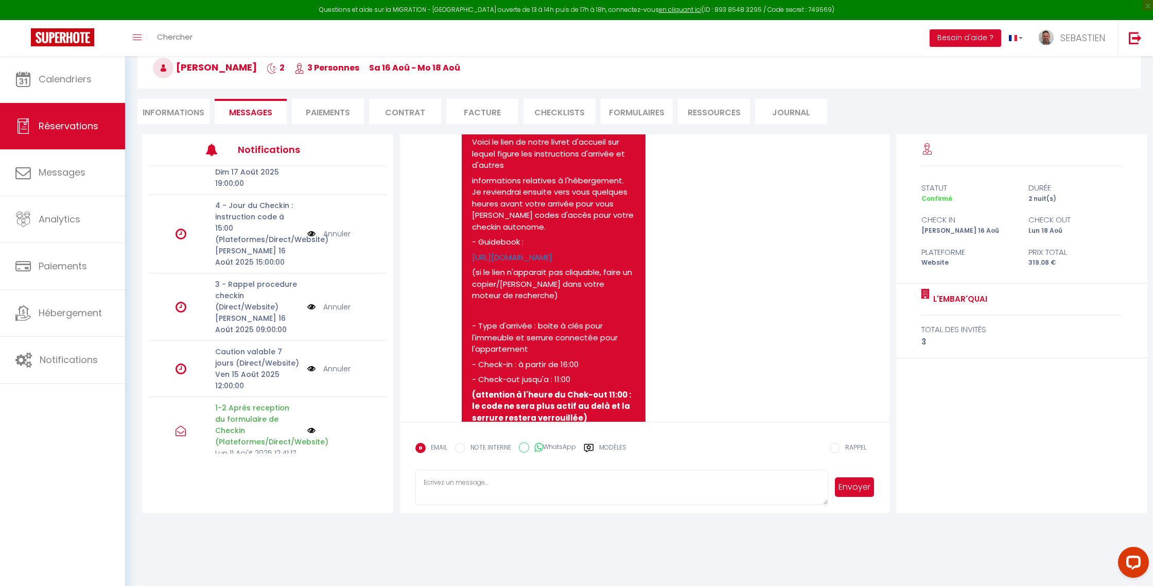
scroll to position [271, 0]
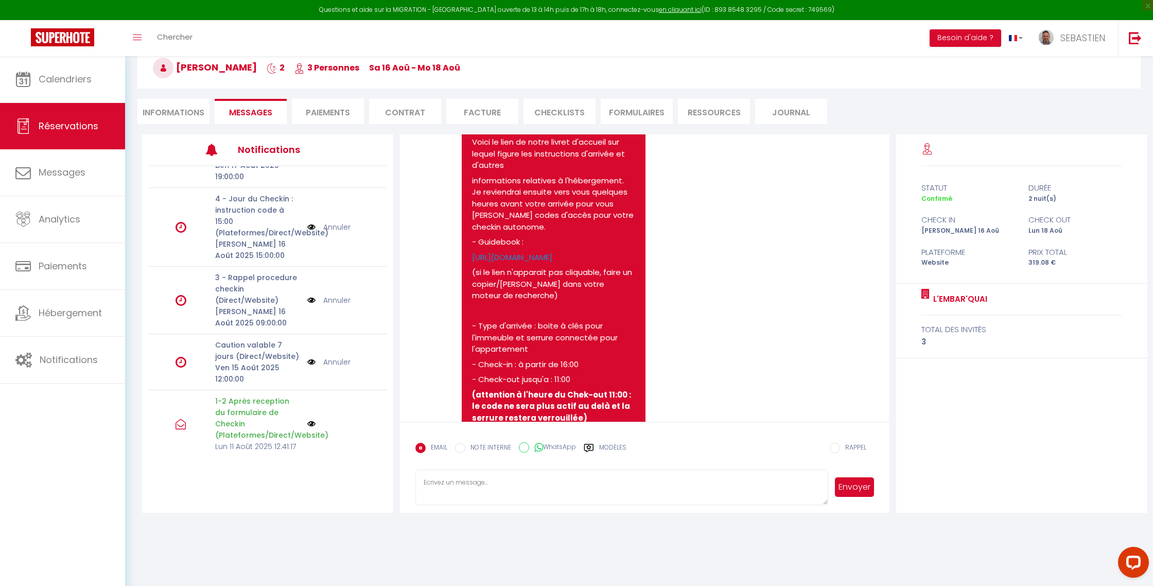
click at [311, 300] on img at bounding box center [311, 300] width 8 height 11
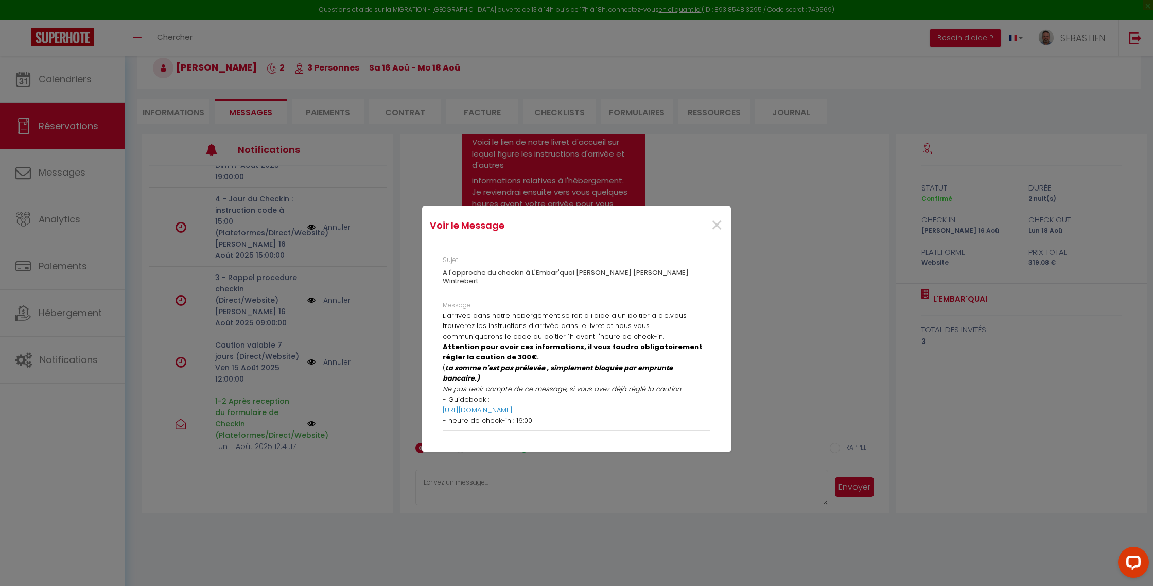
scroll to position [28, 0]
click at [714, 235] on span "×" at bounding box center [717, 225] width 13 height 31
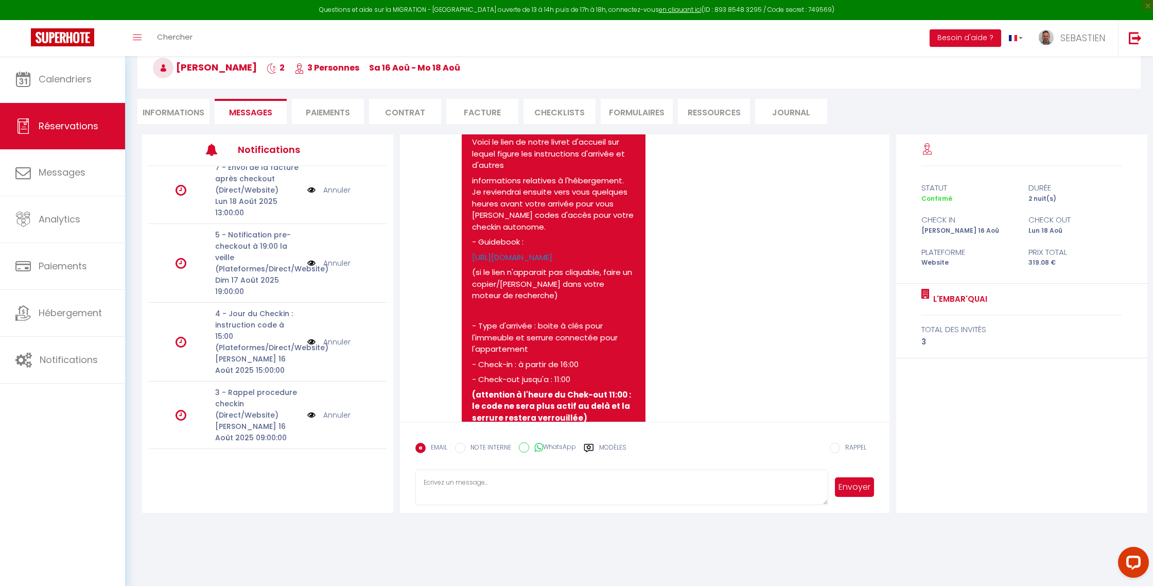
scroll to position [150, 0]
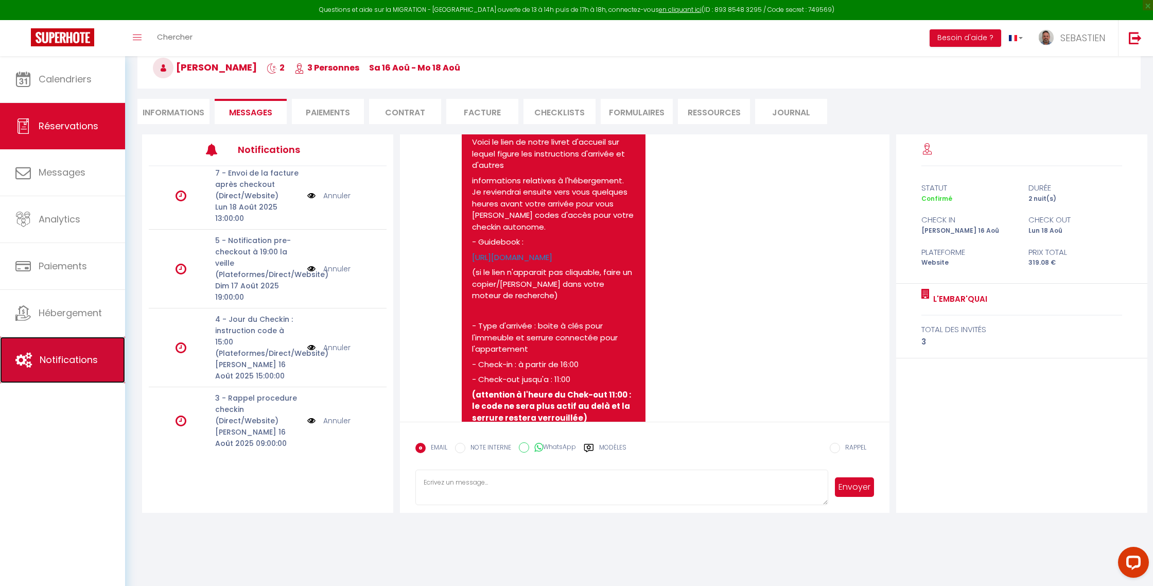
click at [49, 358] on span "Notifications" at bounding box center [69, 359] width 58 height 13
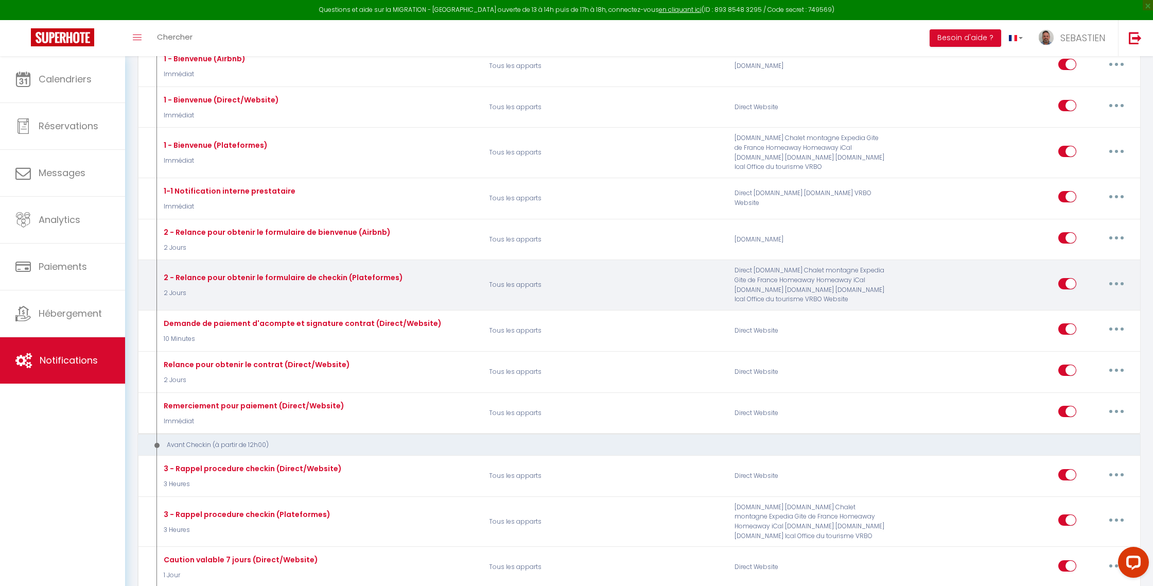
scroll to position [157, 0]
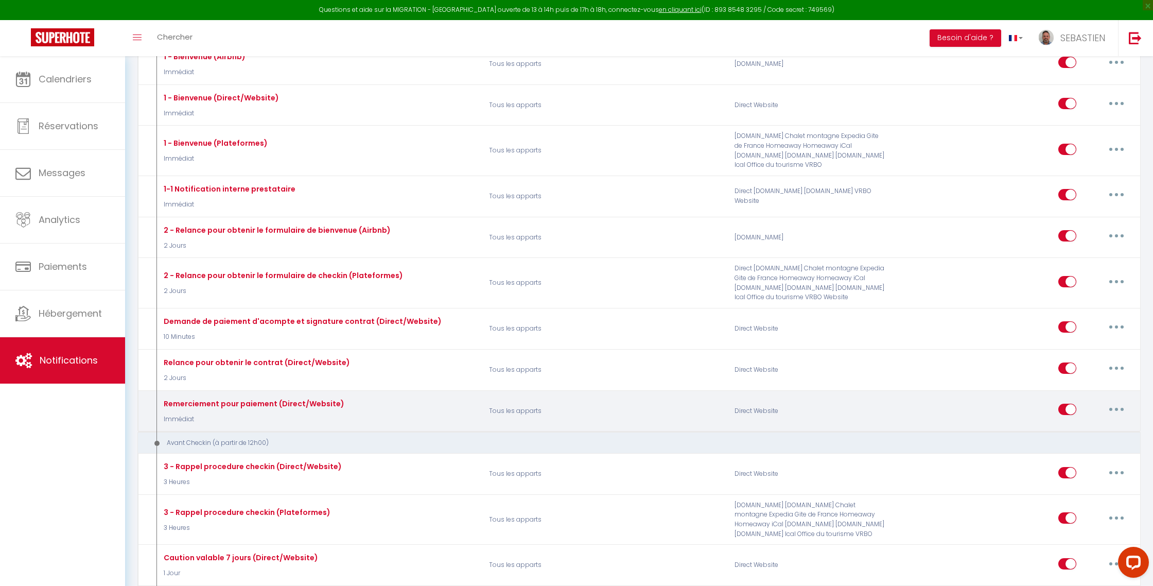
click at [1112, 405] on button "button" at bounding box center [1116, 409] width 29 height 16
click at [1076, 429] on link "Editer" at bounding box center [1090, 433] width 76 height 18
type input "Remerciement pour paiement (Direct/Website)"
select select "Immédiat"
select select "if_booking_is_paid"
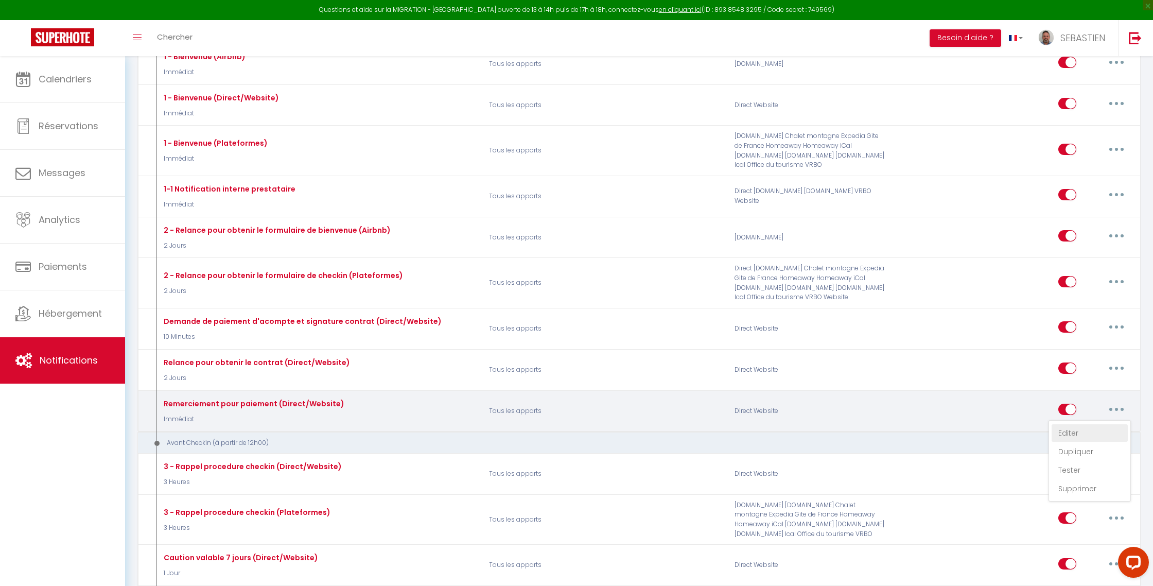
checkbox input "true"
checkbox input "false"
radio input "true"
type input "Votre réservation à [RENTAL:NAME] [GUEST:FIRST_NAME] [GUEST:NAME]"
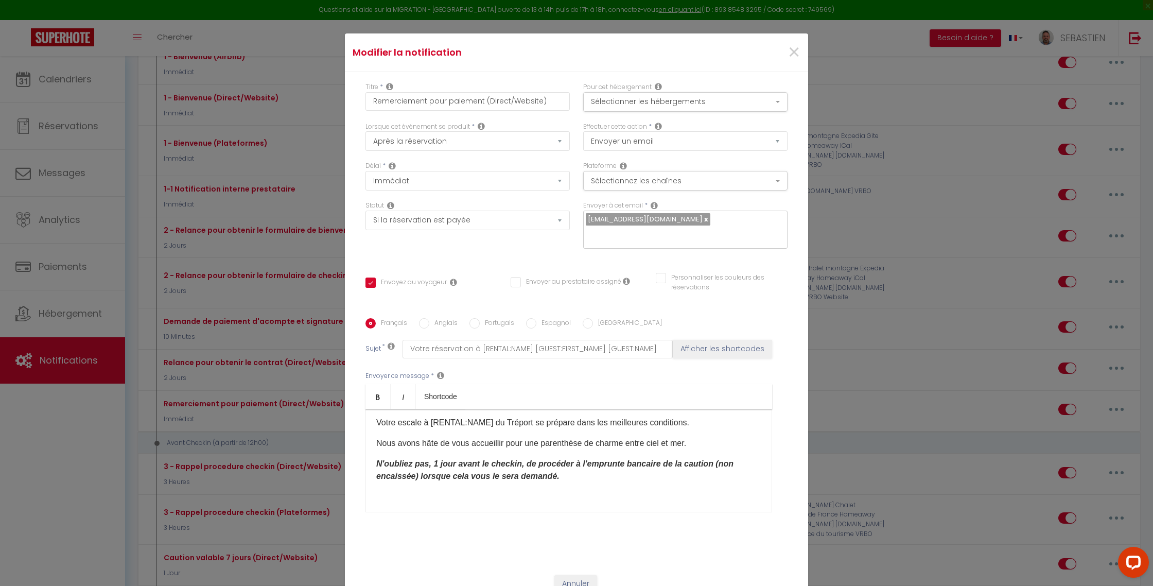
scroll to position [38, 0]
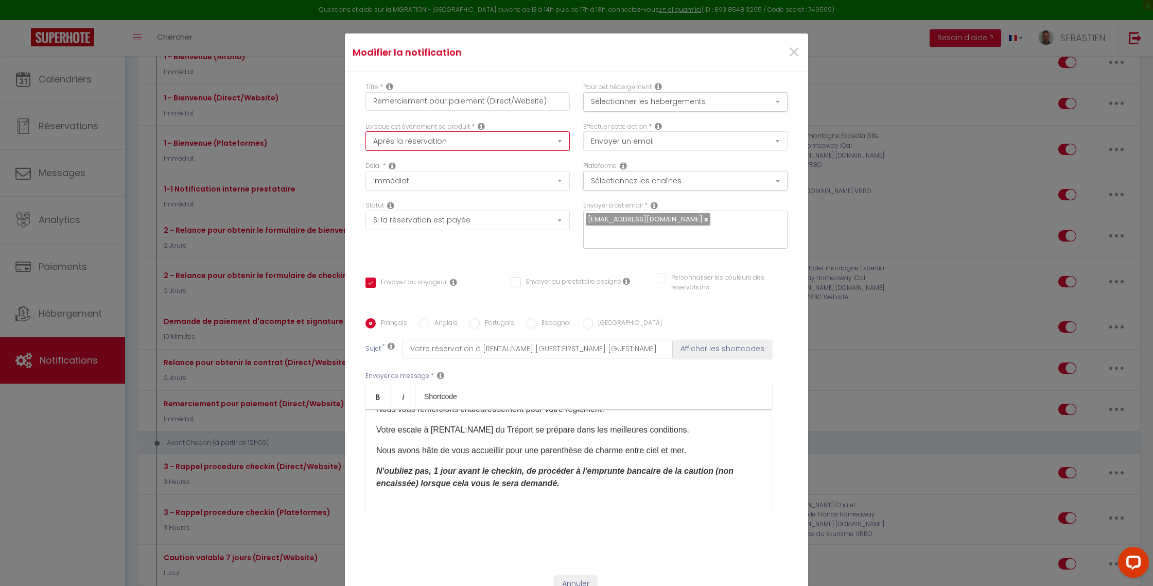
click at [558, 149] on select "Après la réservation Avant Checkin (à partir de 12h00) Après Checkin (à partir …" at bounding box center [468, 141] width 204 height 20
select select "16"
checkbox input "true"
checkbox input "false"
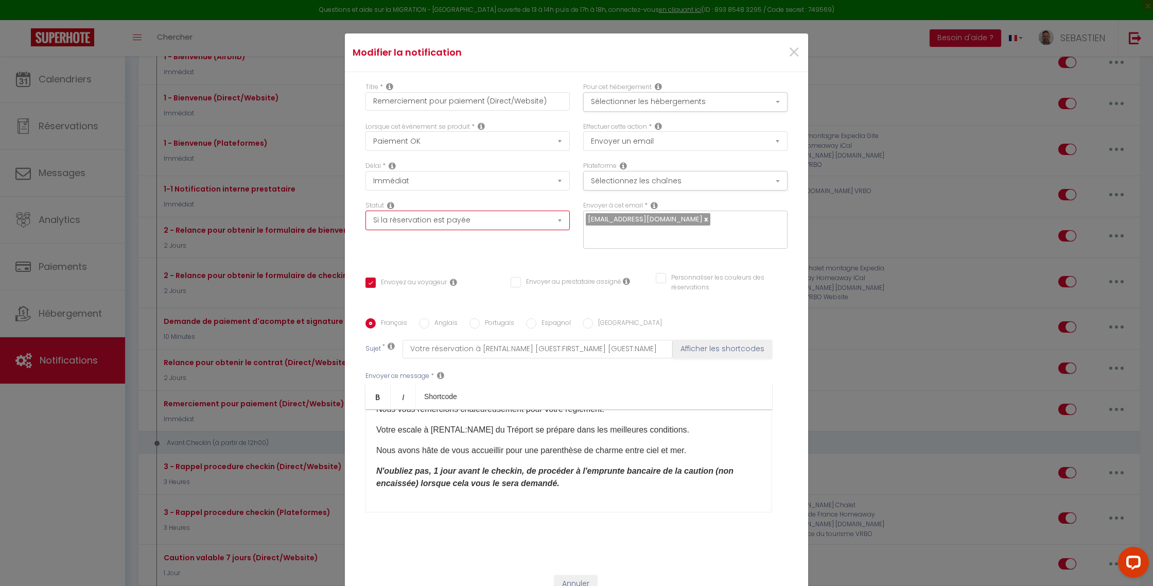
click at [562, 230] on select "Aucun Si la réservation est payée Si réservation non payée Si la caution a été …" at bounding box center [468, 221] width 204 height 20
select select
checkbox input "true"
checkbox input "false"
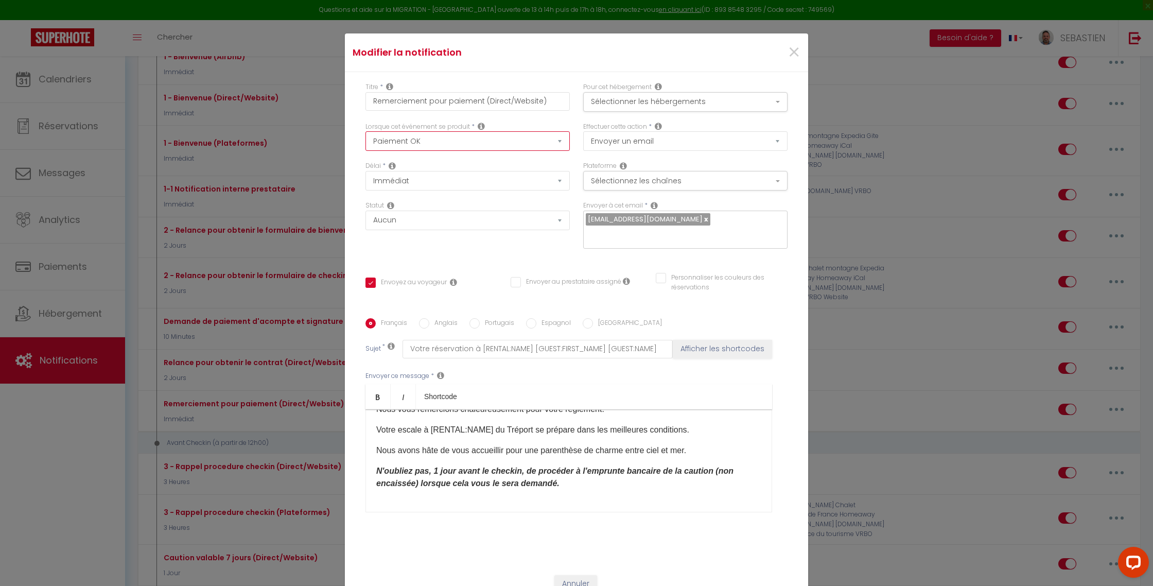
click at [563, 150] on select "Après la réservation Avant Checkin (à partir de 12h00) Après Checkin (à partir …" at bounding box center [468, 141] width 204 height 20
click at [563, 230] on select "Aucun Si la réservation est payée Si réservation non payée Si la caution a été …" at bounding box center [468, 221] width 204 height 20
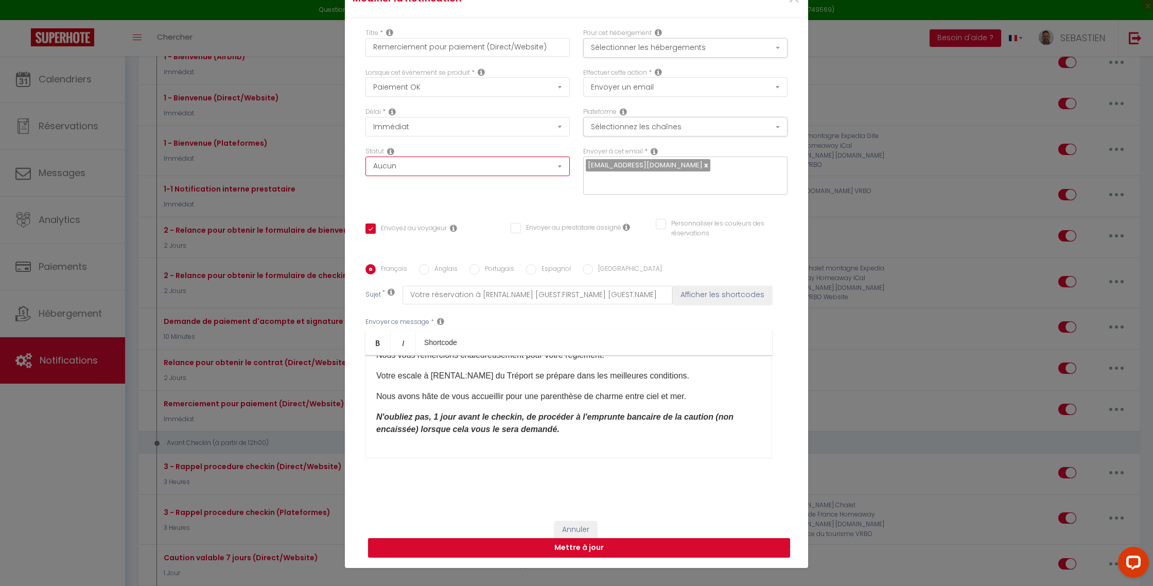
scroll to position [69, 0]
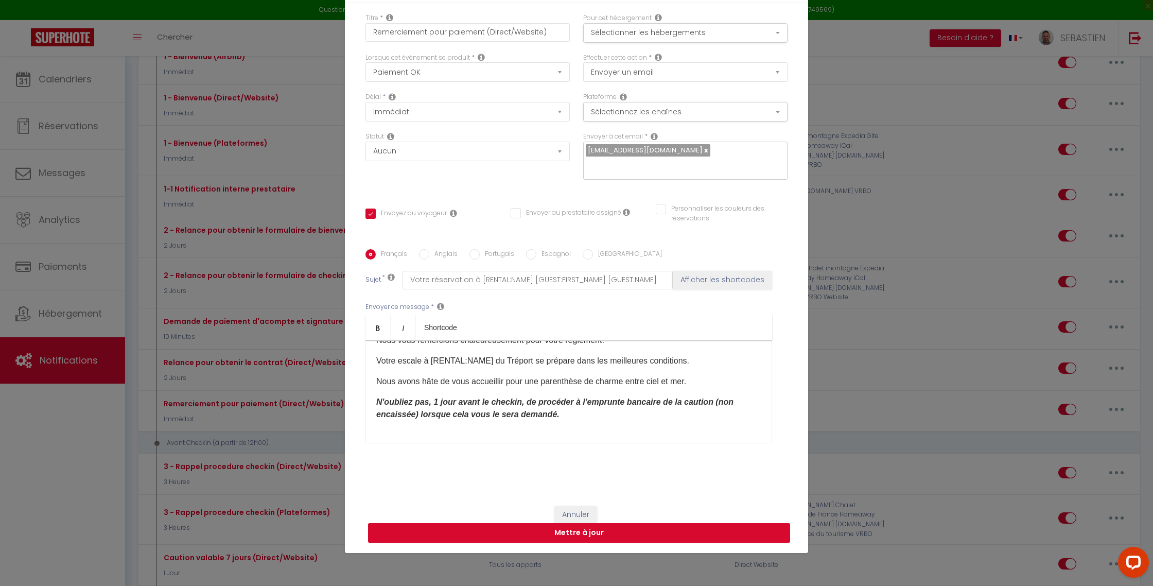
click at [572, 528] on button "Mettre à jour" at bounding box center [579, 533] width 422 height 20
checkbox input "true"
checkbox input "false"
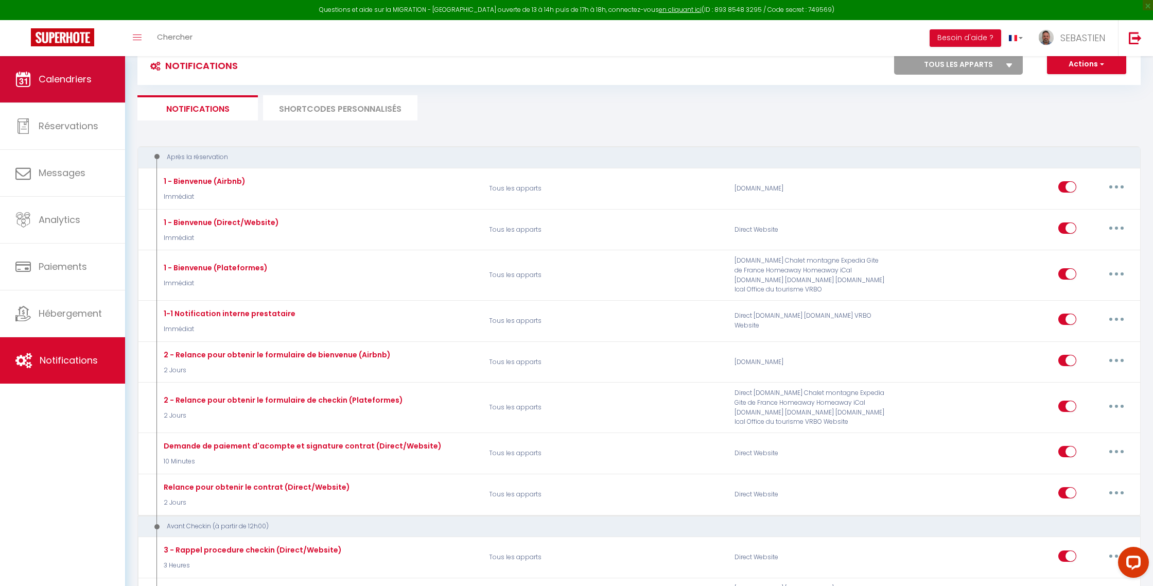
scroll to position [19, 0]
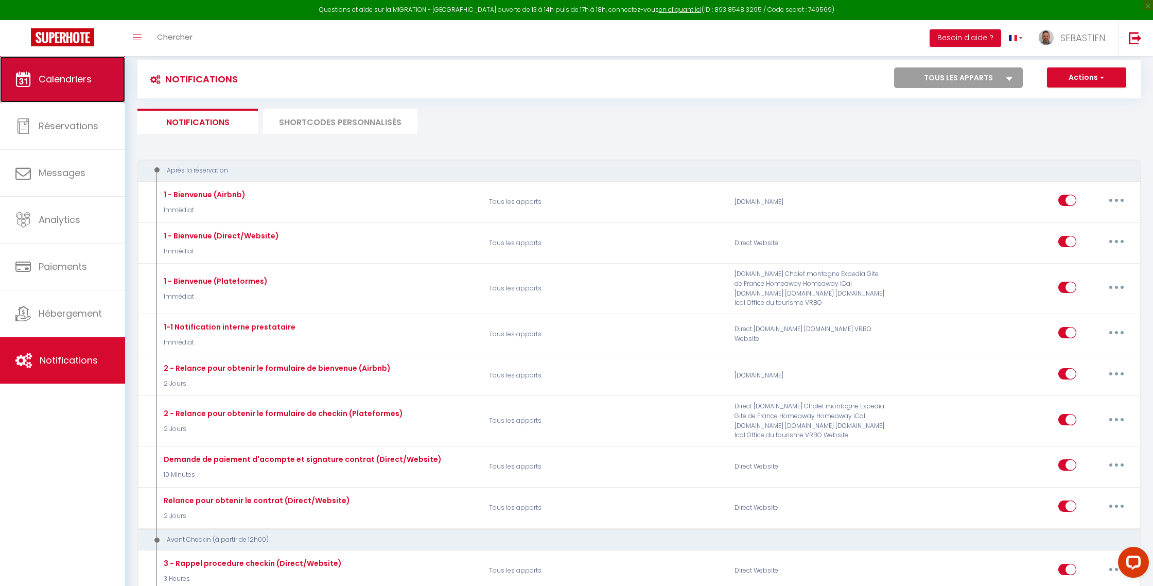
click at [64, 93] on link "Calendriers" at bounding box center [62, 79] width 125 height 46
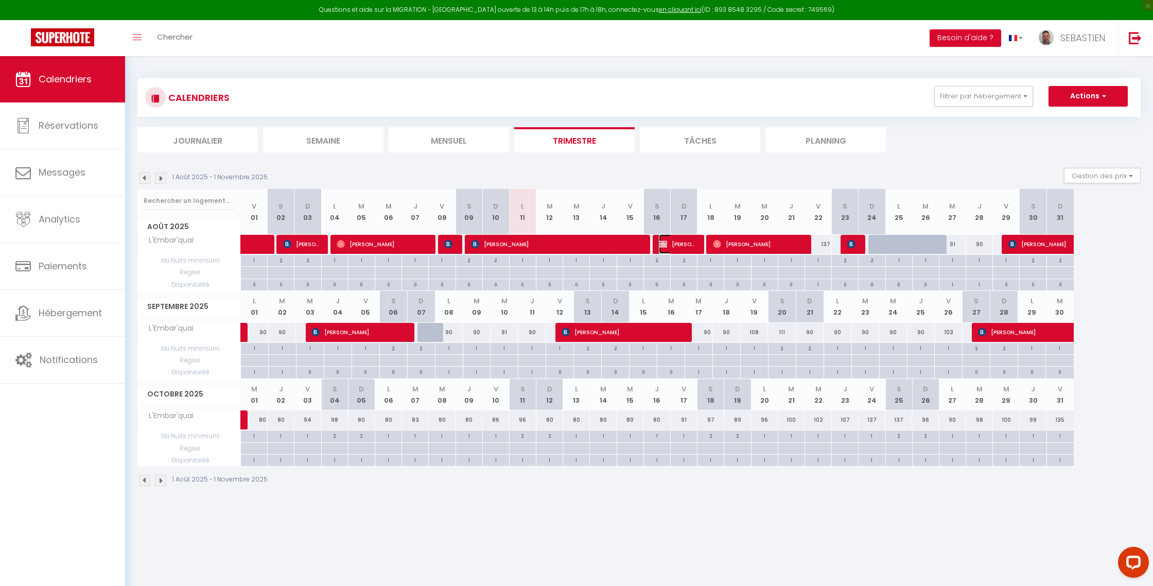
click at [676, 246] on span "[PERSON_NAME]" at bounding box center [677, 244] width 36 height 20
select select "OK"
select select "KO"
select select "1"
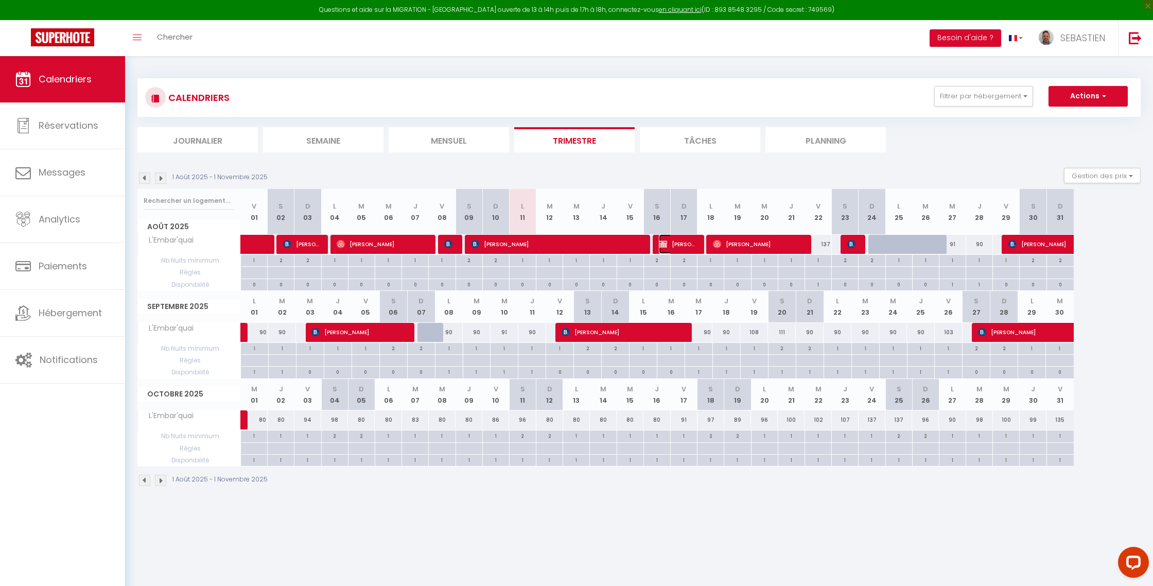
select select "1"
select select
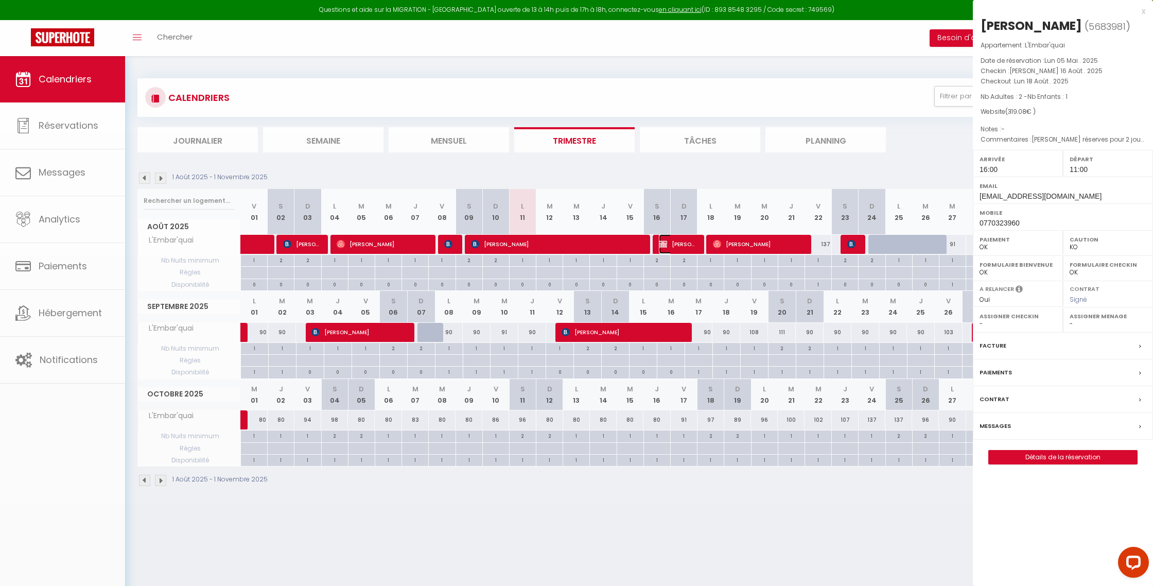
select select "41416"
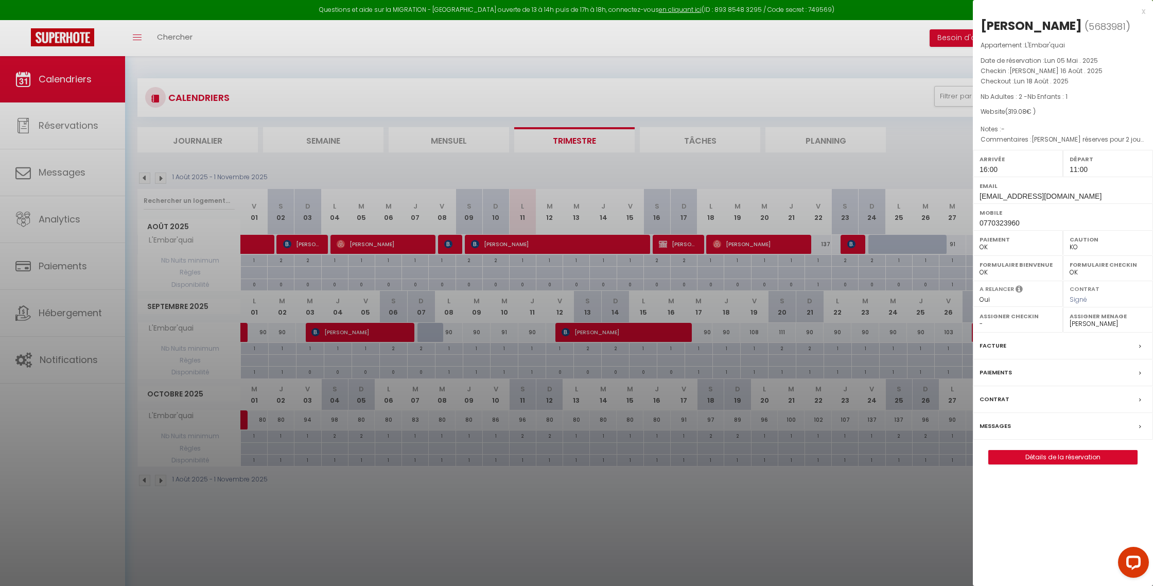
click at [997, 422] on label "Messages" at bounding box center [995, 426] width 31 height 11
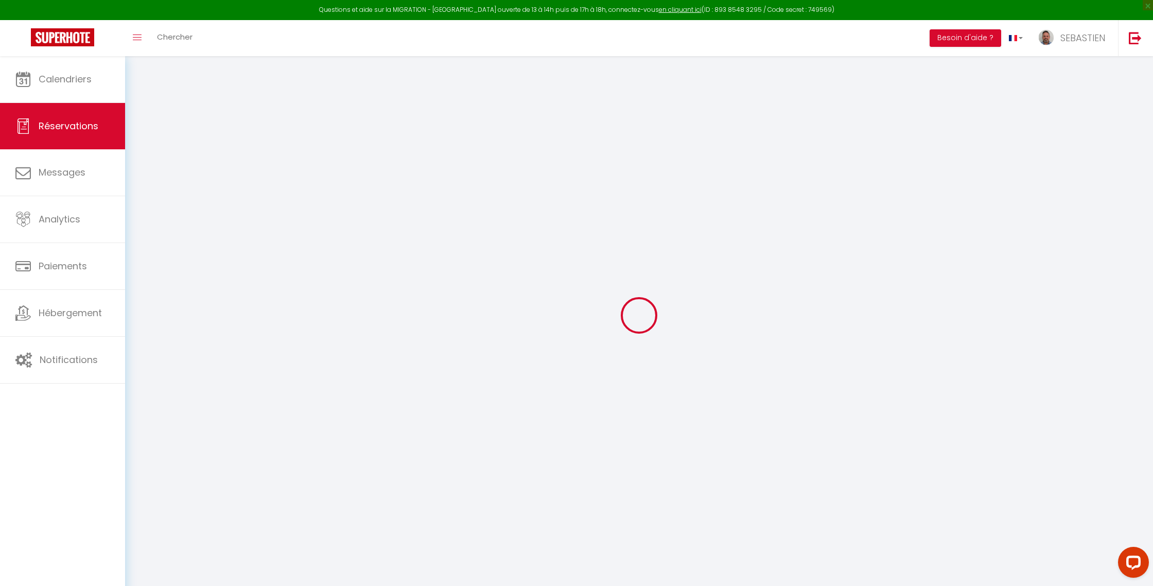
select select
checkbox input "false"
select select
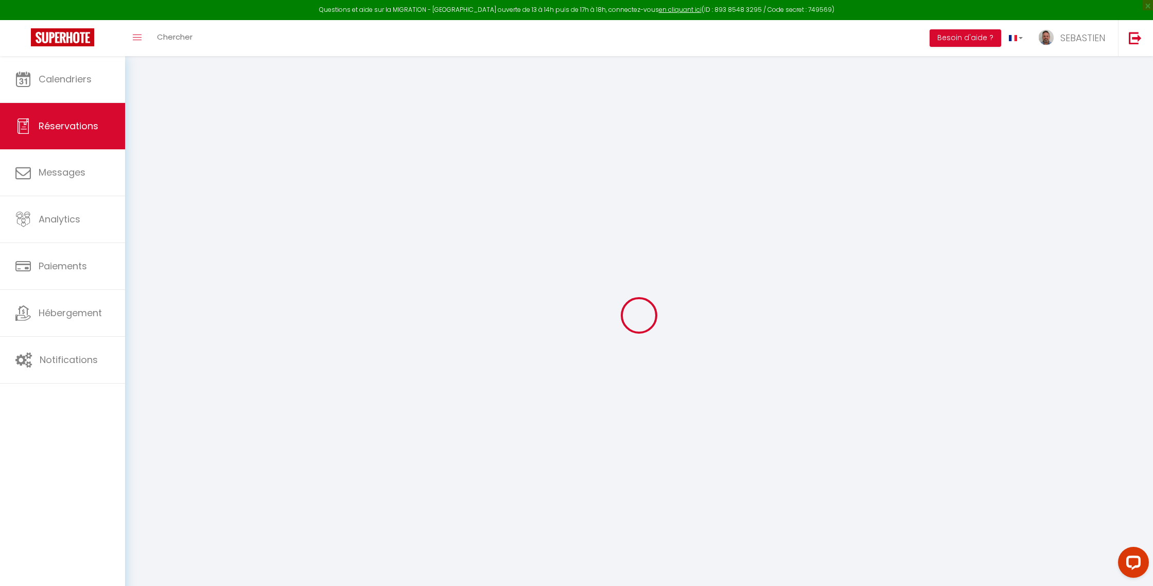
checkbox input "false"
type textarea "[PERSON_NAME] réserves pour 2 jours en famille [PERSON_NAME] en famille"
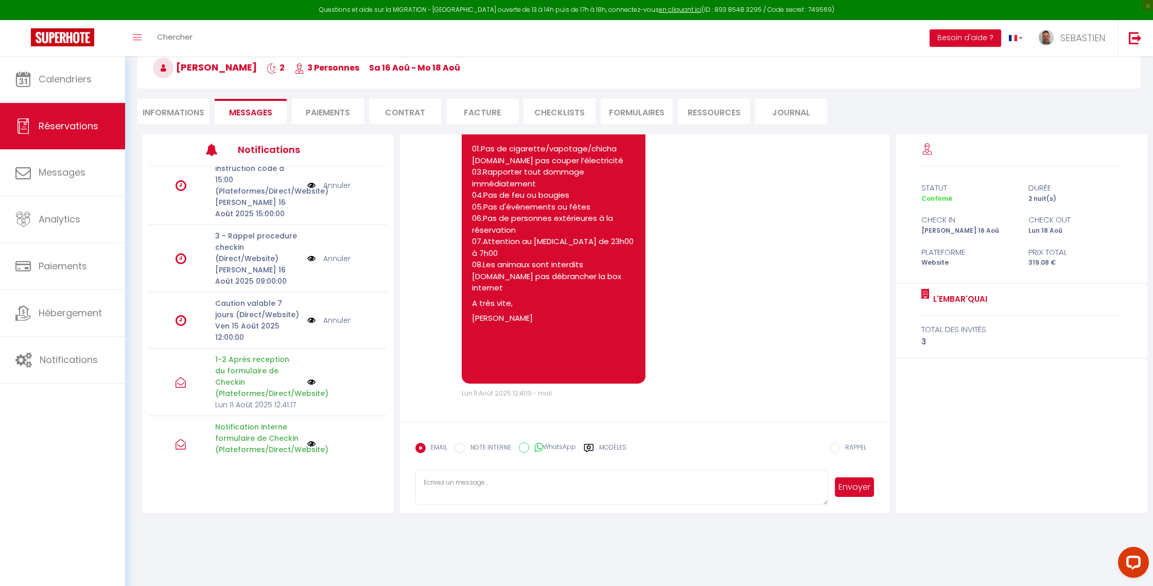
scroll to position [314, 0]
click at [468, 491] on textarea at bounding box center [622, 488] width 412 height 36
click at [618, 447] on label "Modèles" at bounding box center [612, 452] width 27 height 18
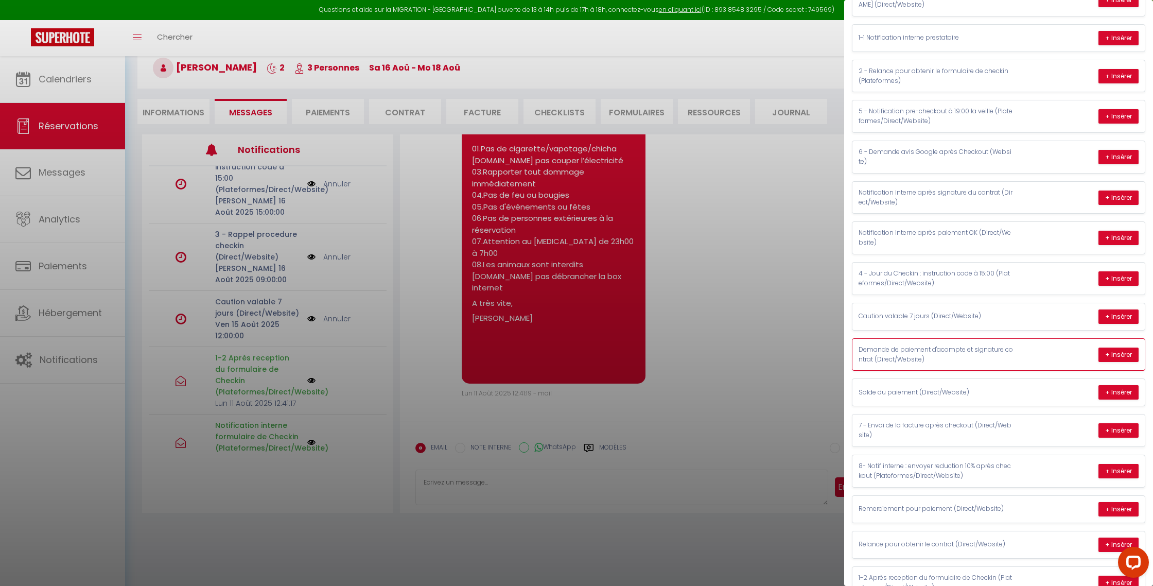
scroll to position [129, 0]
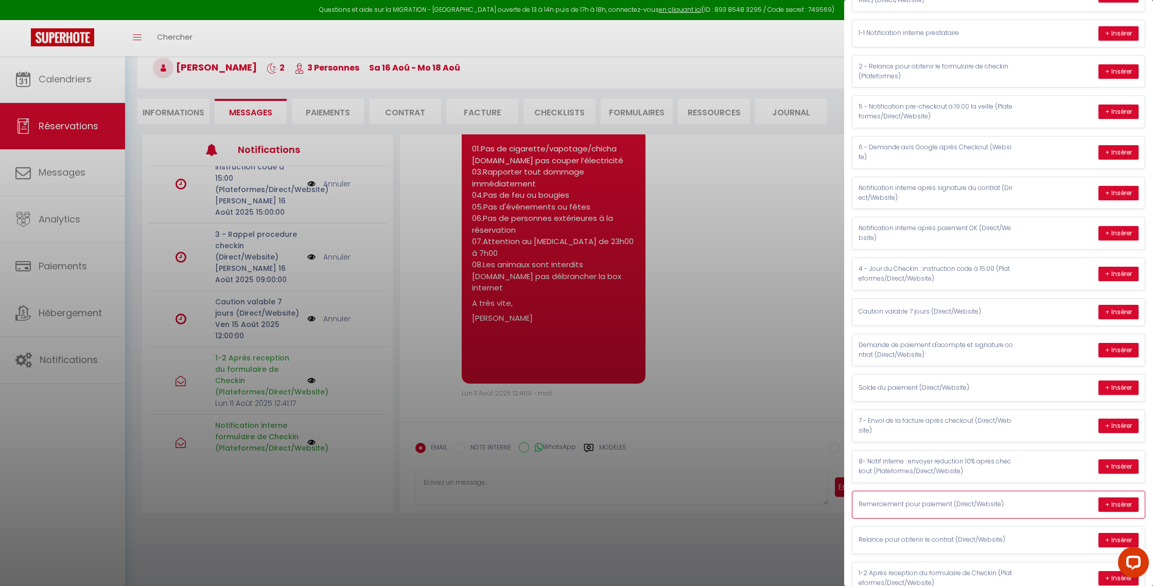
click at [927, 506] on p "Remerciement pour paiement (Direct/Website)" at bounding box center [936, 504] width 154 height 10
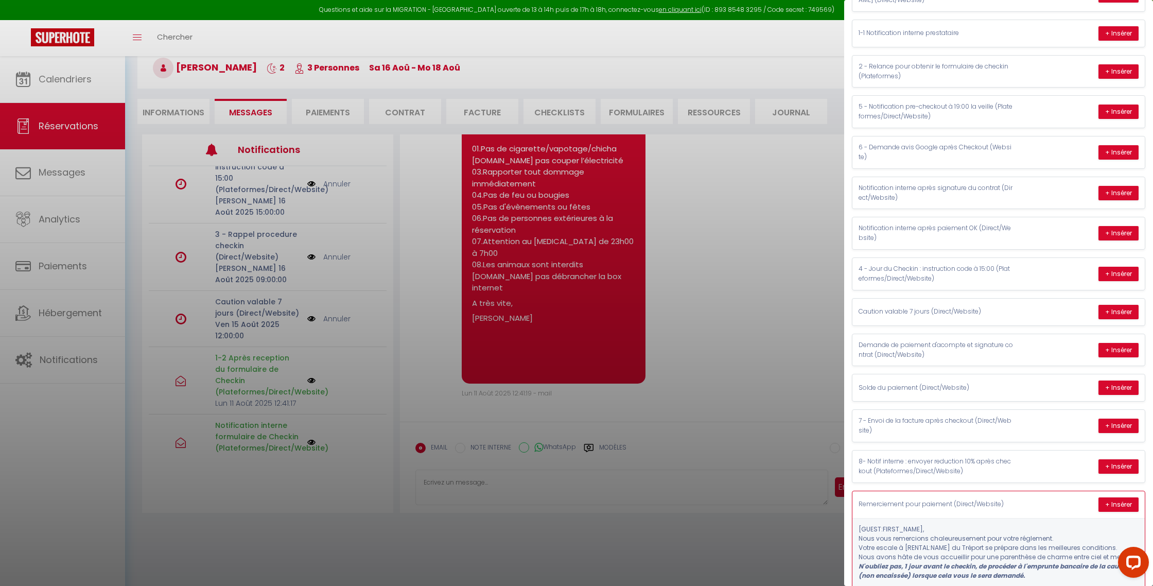
scroll to position [134, 0]
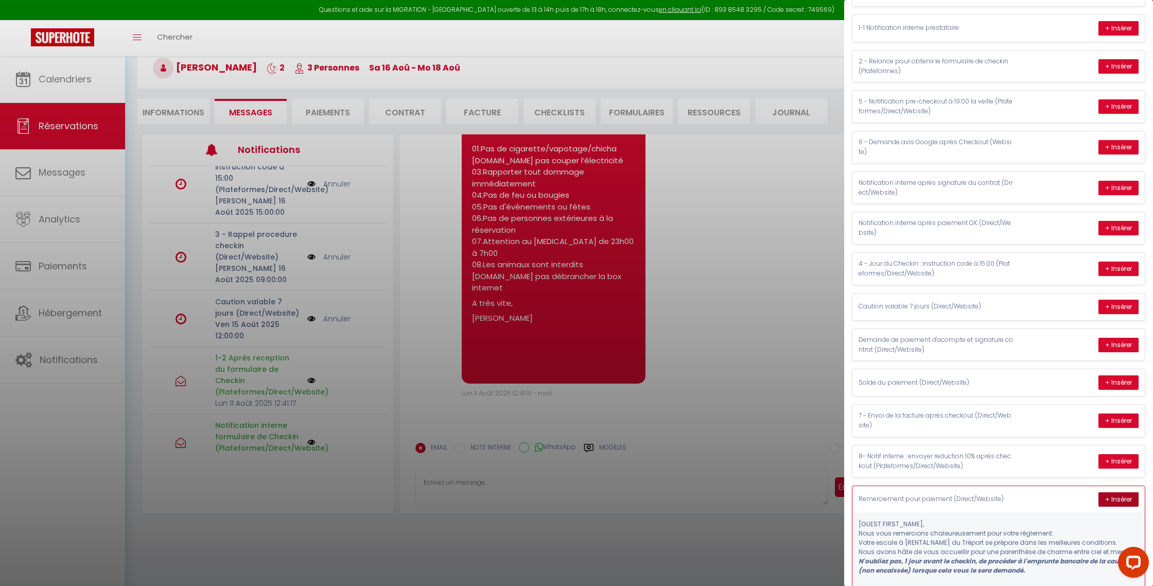
click at [1127, 501] on button "+ Insérer" at bounding box center [1119, 499] width 40 height 14
type textarea "[PERSON_NAME], Nous vous remercions chaleureusement pour votre réglement. Votre…"
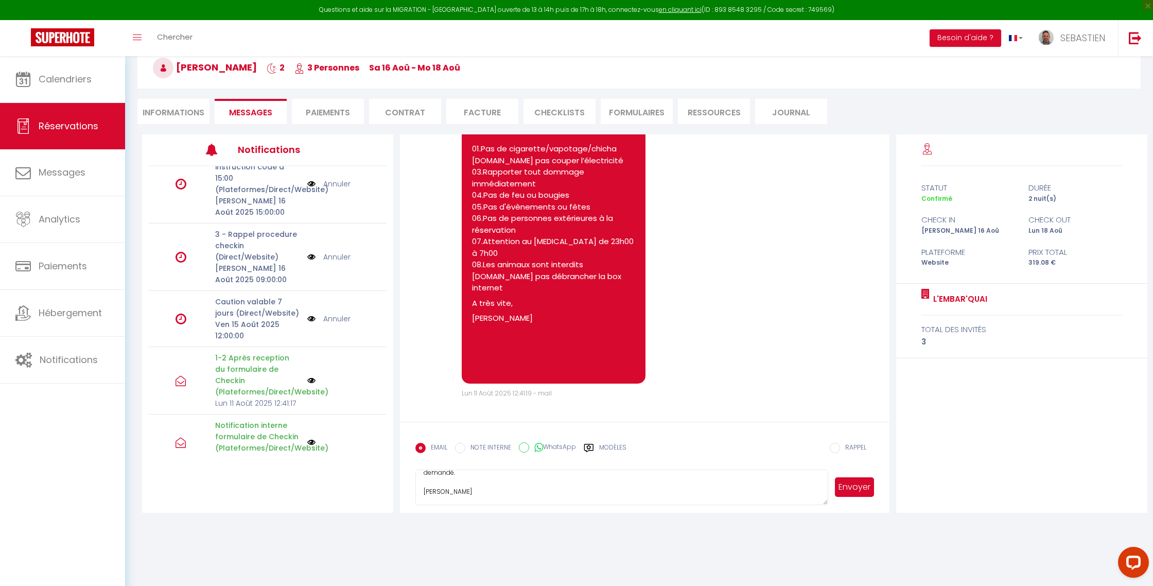
scroll to position [77, 0]
click at [852, 487] on button "Envoyer" at bounding box center [854, 487] width 39 height 20
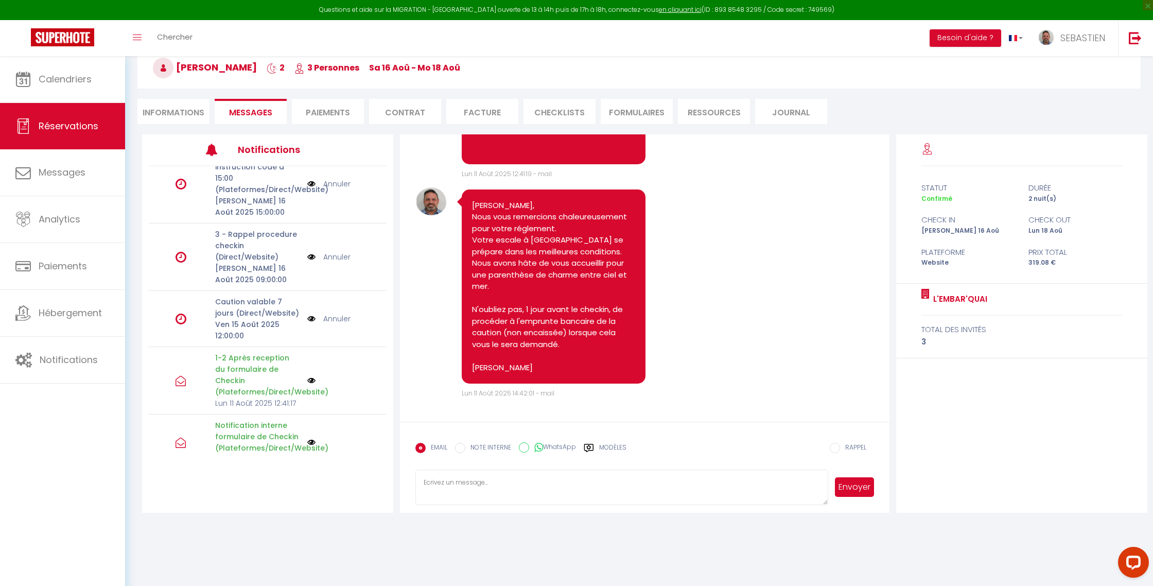
scroll to position [4160, 0]
click at [181, 112] on li "Informations" at bounding box center [173, 111] width 72 height 25
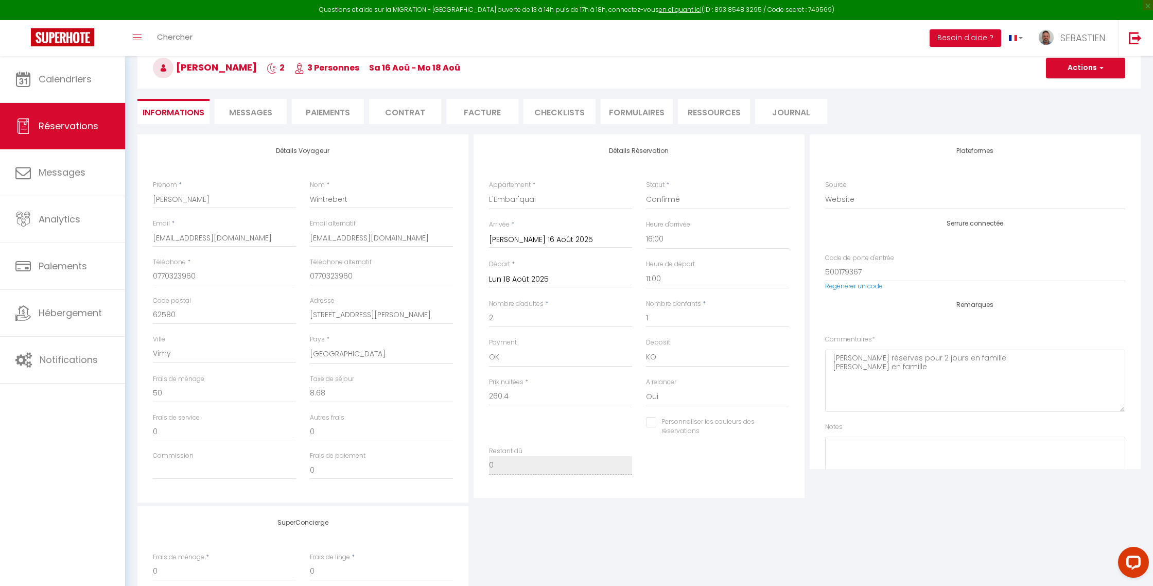
checkbox input "false"
click at [51, 87] on link "Calendriers" at bounding box center [62, 79] width 125 height 46
